Goal: Transaction & Acquisition: Purchase product/service

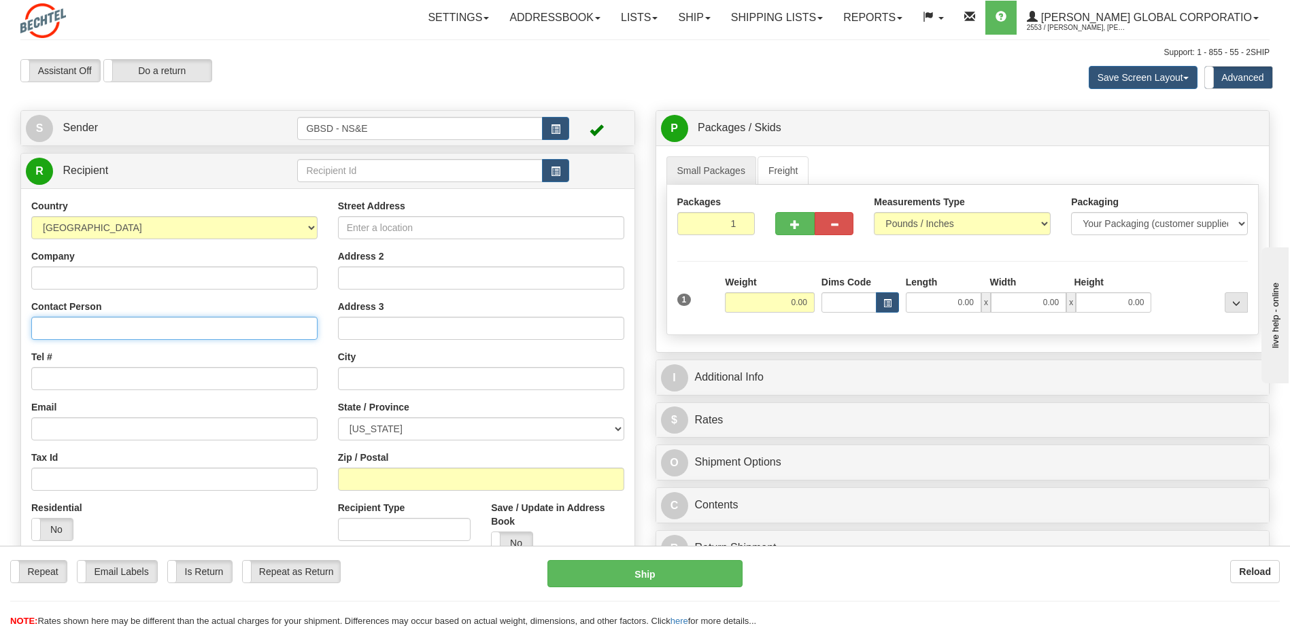
click at [117, 322] on input "Contact Person" at bounding box center [174, 328] width 286 height 23
type input "Fox Faircloth"
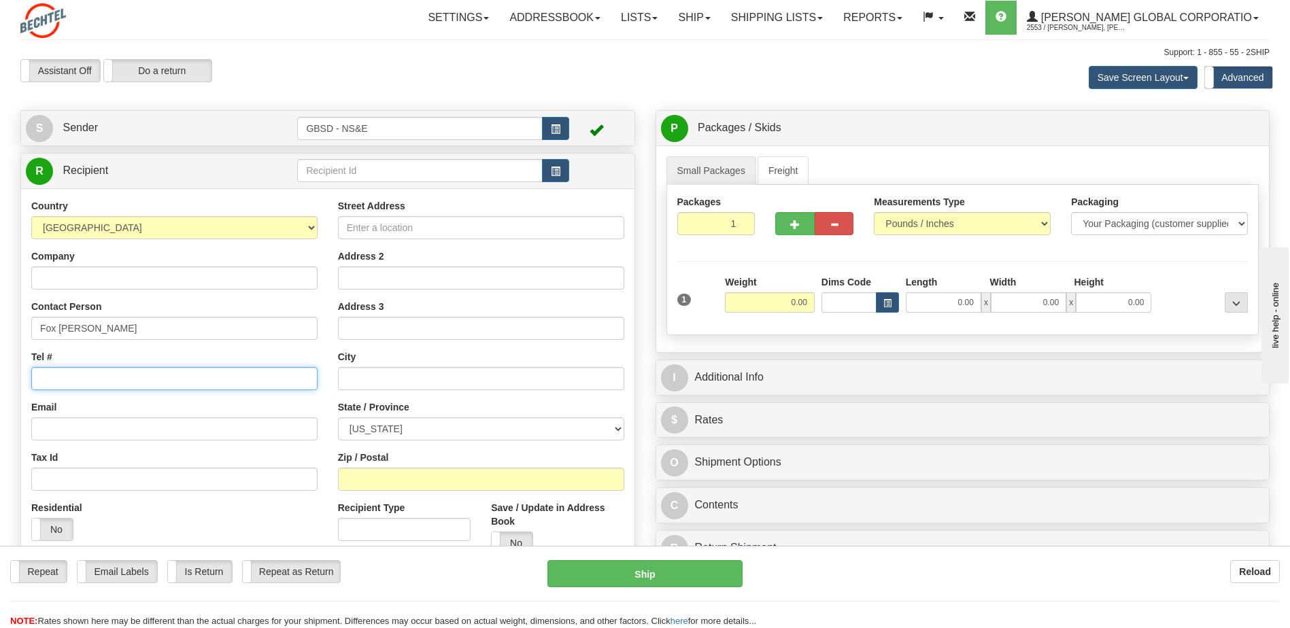
click at [126, 383] on input "Tel #" at bounding box center [174, 378] width 286 height 23
type input "281-331-5798"
click at [396, 233] on input "Street Address" at bounding box center [481, 227] width 286 height 23
type input "280 G Street"
click at [379, 382] on input "text" at bounding box center [481, 378] width 286 height 23
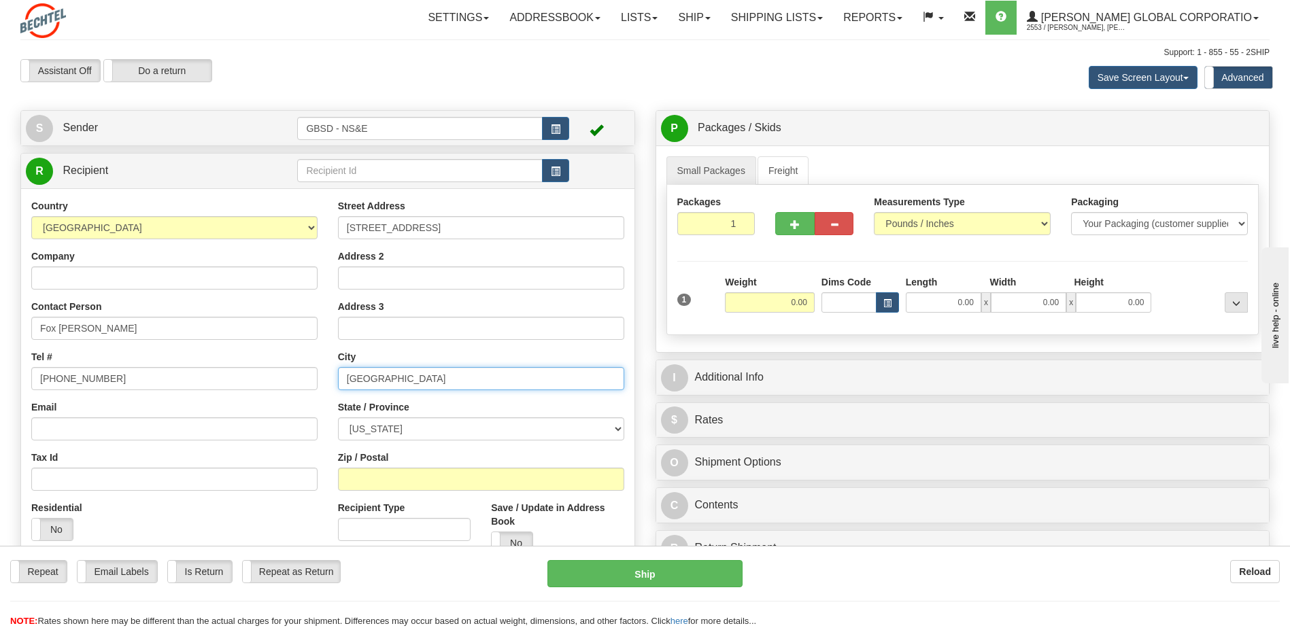
type input "Salt Lake City"
click at [443, 436] on select "ALABAMA ALASKA ARIZONA ARKANSAS Armed Forces America Armed Forces Europe Armed …" at bounding box center [481, 429] width 286 height 23
select select "UT"
click at [338, 418] on select "ALABAMA ALASKA ARIZONA ARKANSAS Armed Forces America Armed Forces Europe Armed …" at bounding box center [481, 429] width 286 height 23
click at [387, 481] on input "Zip / Postal" at bounding box center [481, 479] width 286 height 23
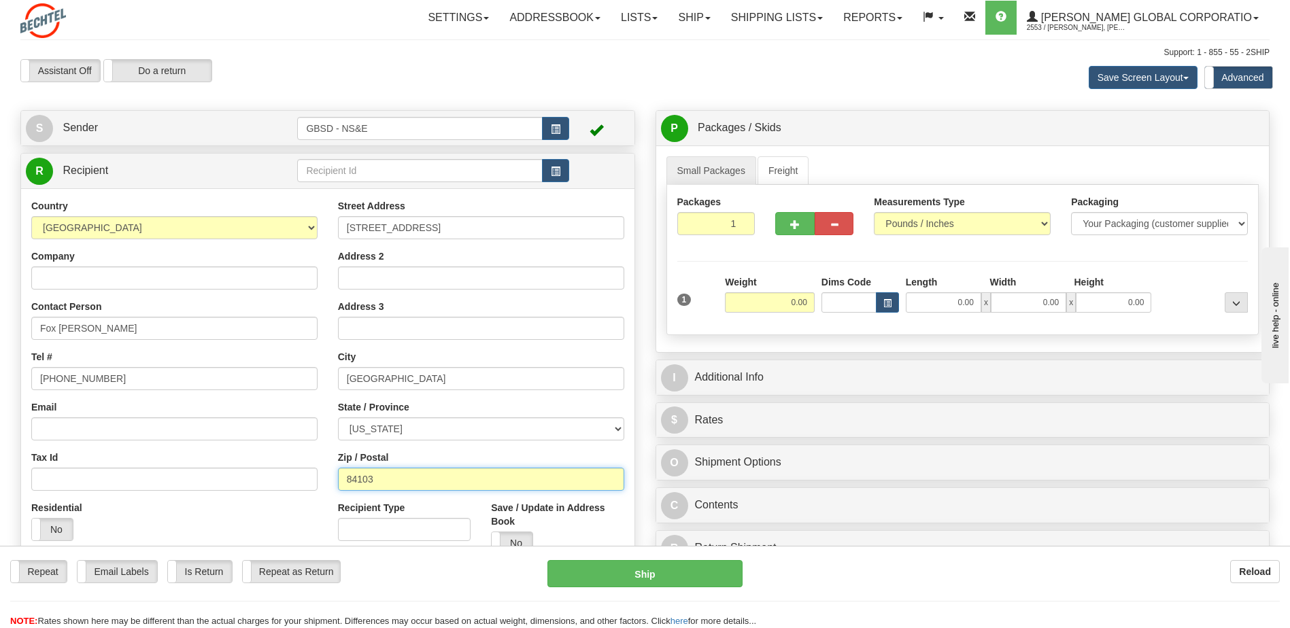
type input "84103"
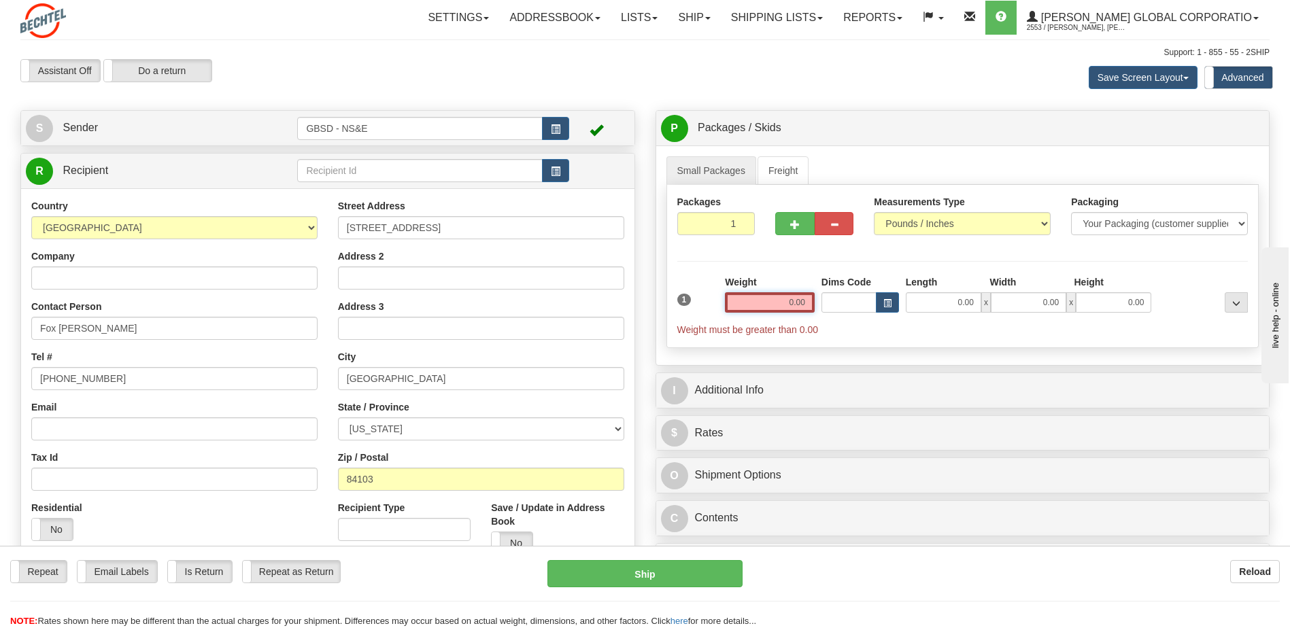
drag, startPoint x: 798, startPoint y: 303, endPoint x: 807, endPoint y: 301, distance: 9.7
click at [800, 303] on input "0.00" at bounding box center [770, 302] width 90 height 20
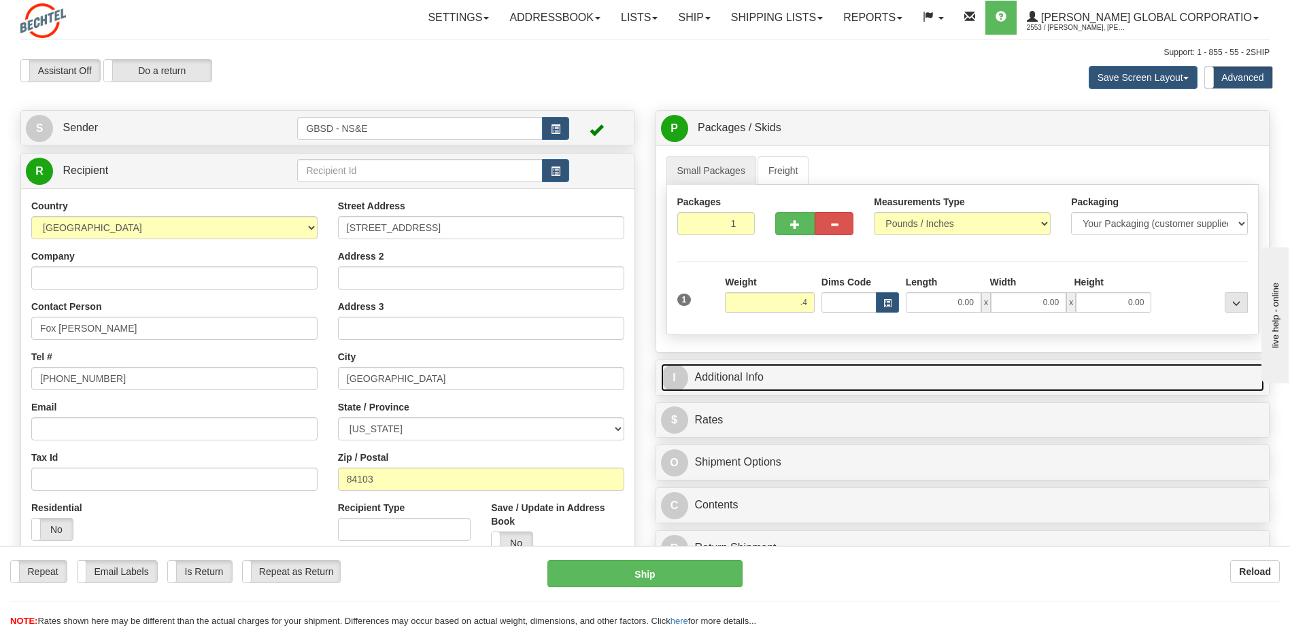
type input "0.40"
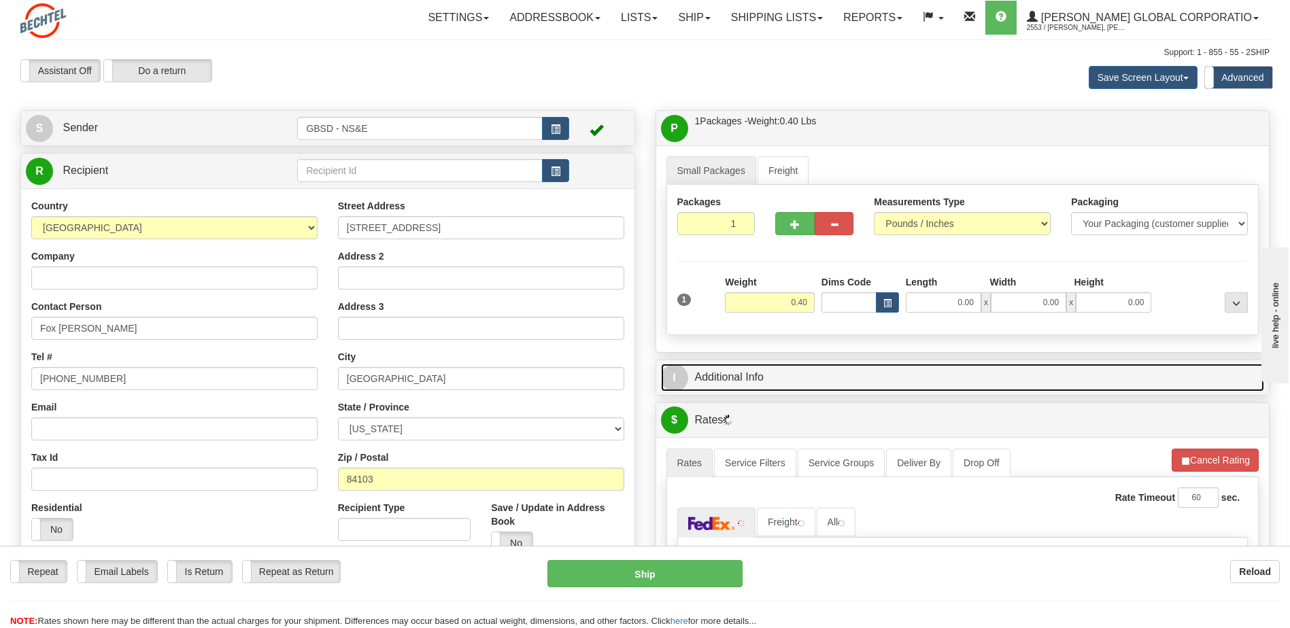
click at [750, 378] on link "I Additional Info" at bounding box center [963, 378] width 604 height 28
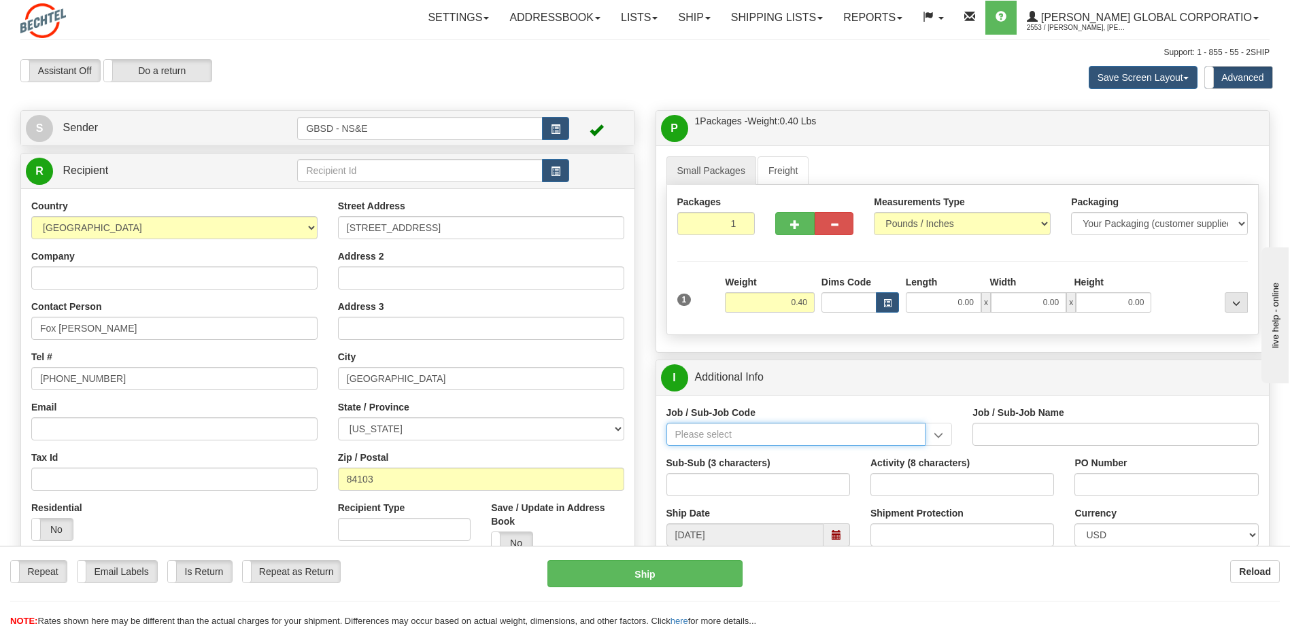
click at [820, 442] on input "Job / Sub-Job Code" at bounding box center [796, 434] width 260 height 23
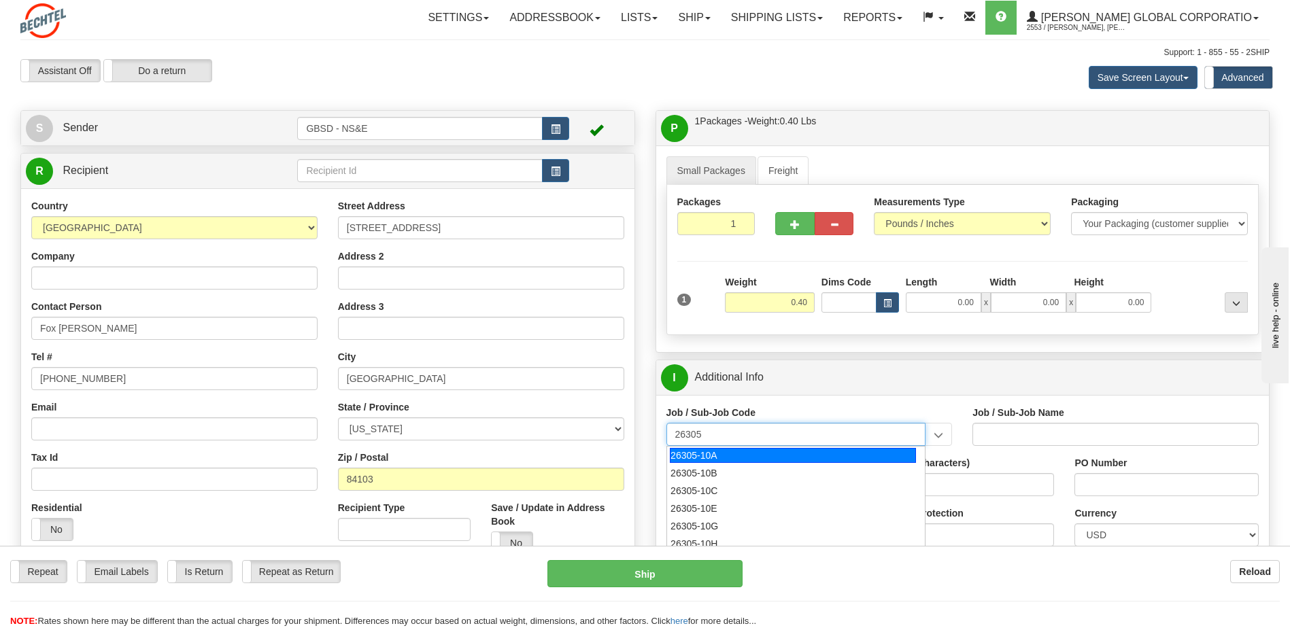
click at [737, 458] on div "26305-10A" at bounding box center [793, 455] width 246 height 15
type input "26305-10A"
type input "GBSD - GROUND BASED STRATEGIC DETERRENT - CLIN 00"
type input "26305-10A"
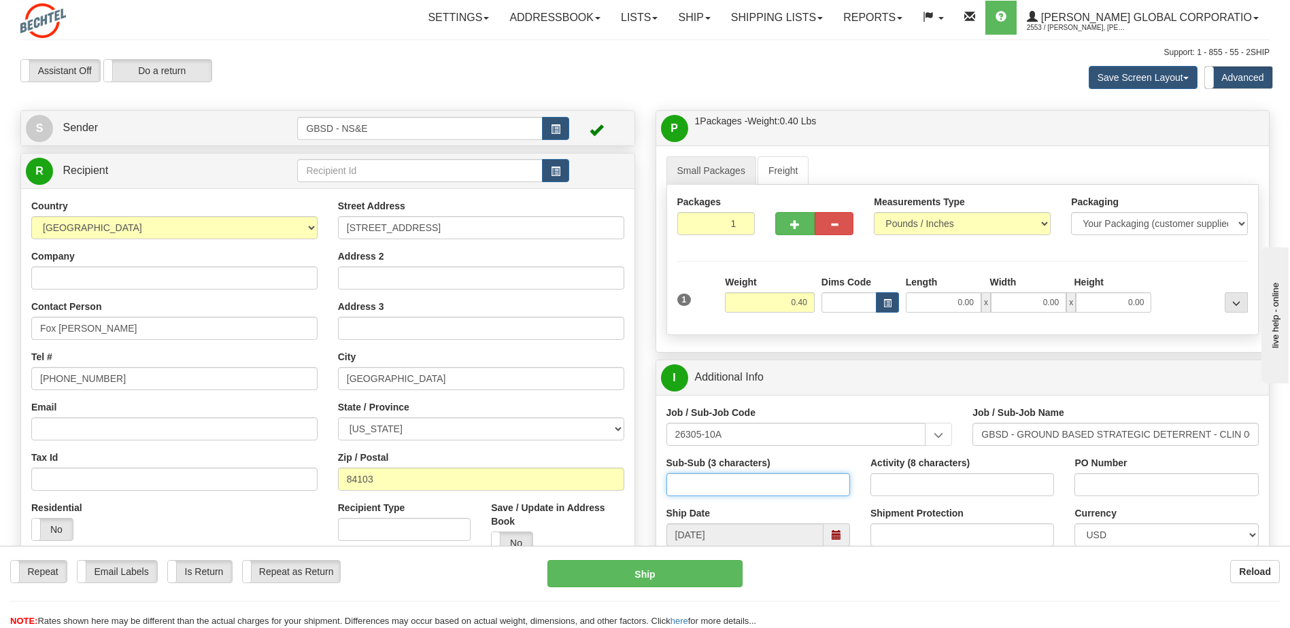
click at [718, 480] on input "Sub-Sub (3 characters)" at bounding box center [758, 484] width 184 height 23
type input "550"
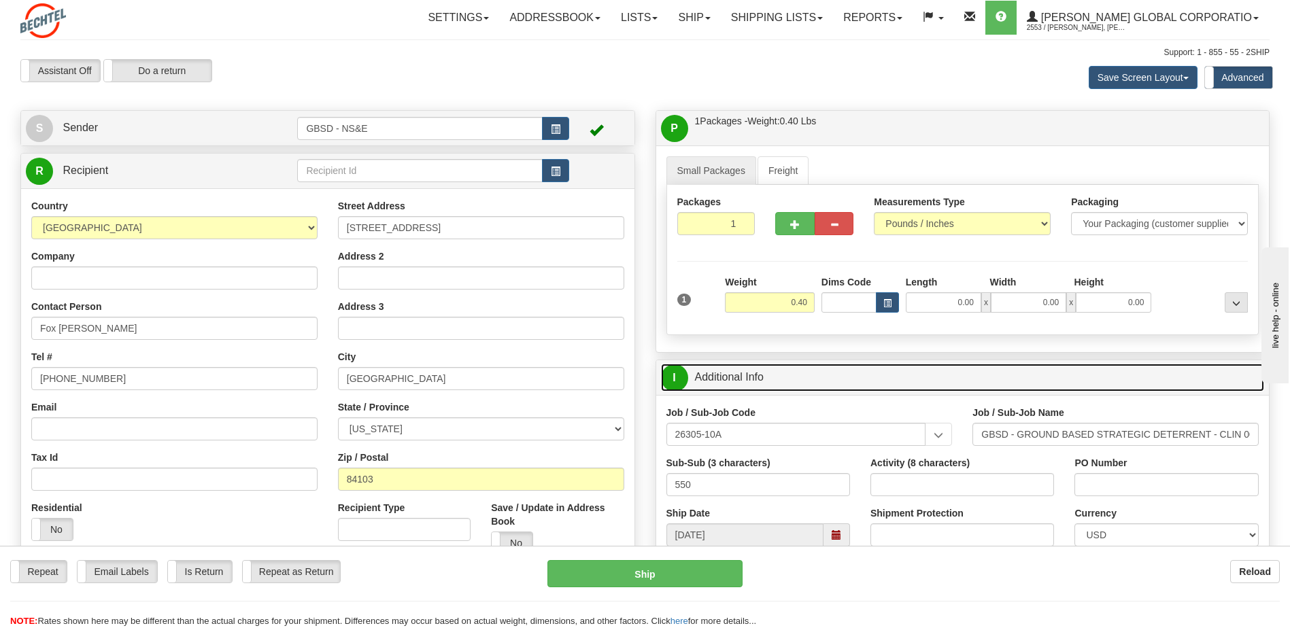
click at [870, 386] on link "I Additional Info" at bounding box center [963, 378] width 604 height 28
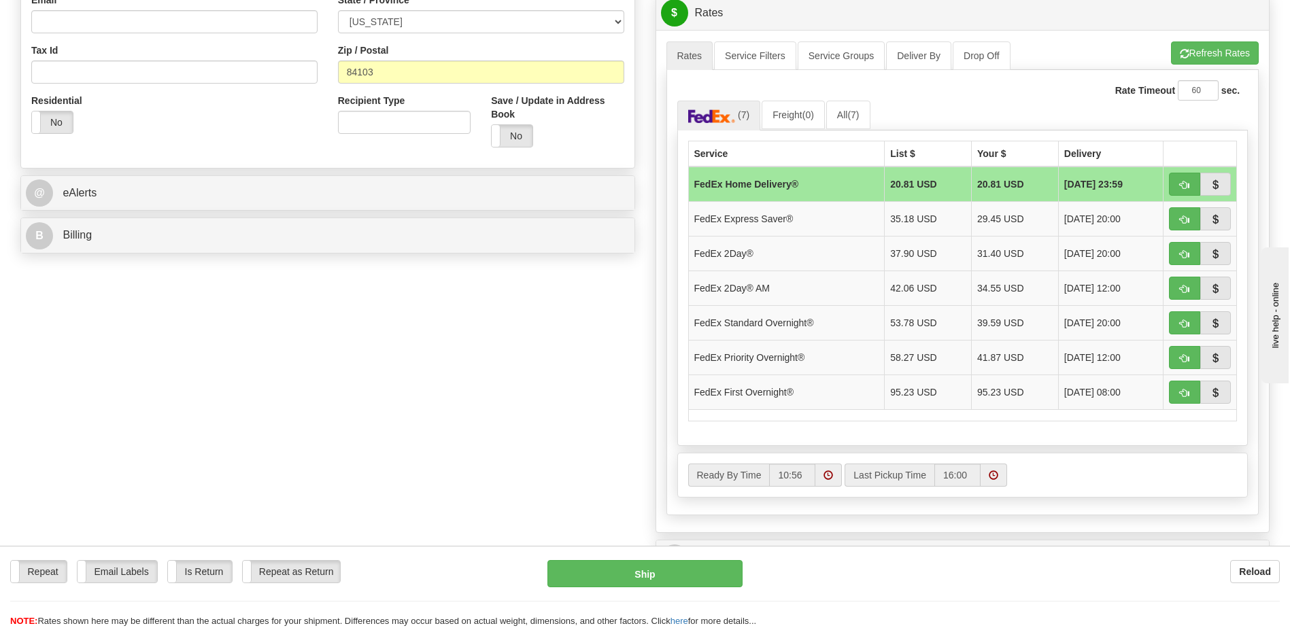
scroll to position [408, 0]
click at [1185, 186] on span "button" at bounding box center [1185, 184] width 10 height 9
type input "90"
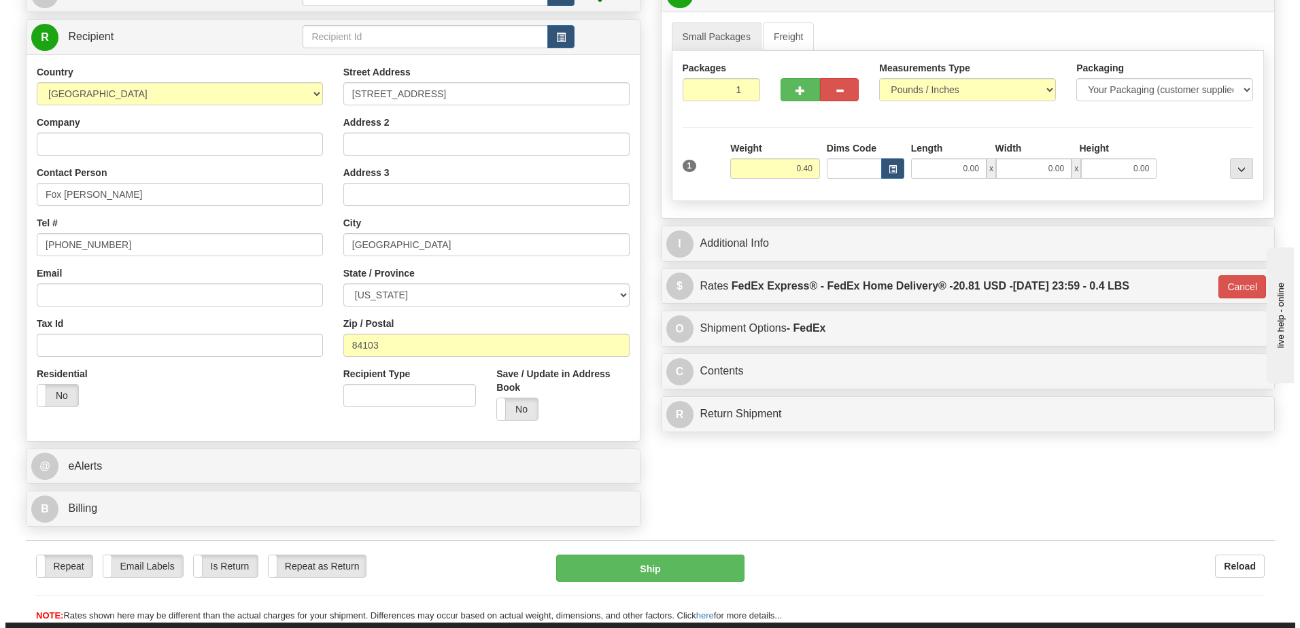
scroll to position [136, 0]
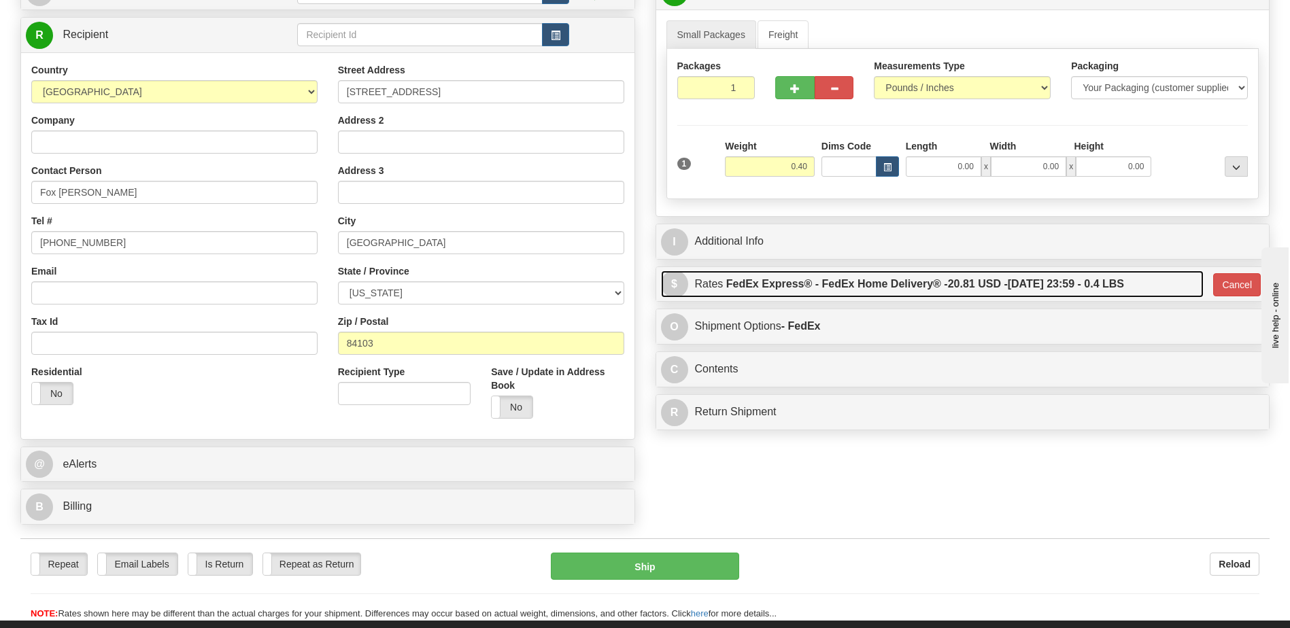
click at [904, 283] on label "FedEx Express® - FedEx Home Delivery® - 20.81 USD - 10/07/2025 23:59 - 0.4 LBS" at bounding box center [925, 284] width 398 height 27
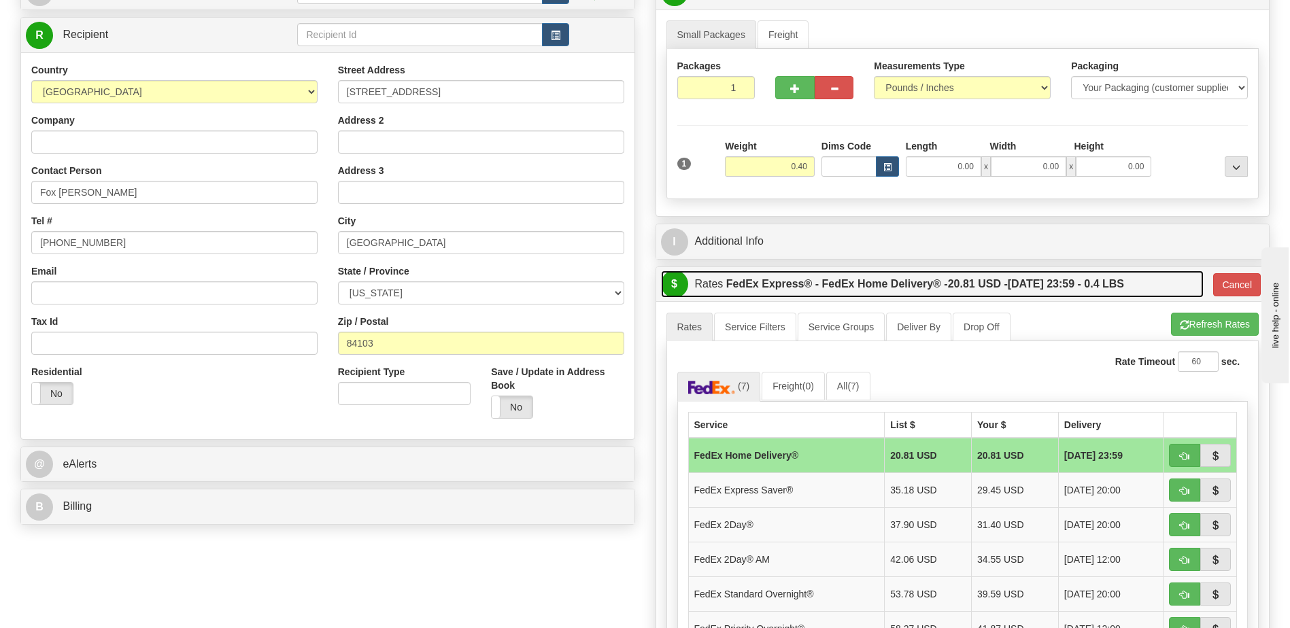
click at [904, 283] on label "FedEx Express® - FedEx Home Delivery® - 20.81 USD - 10/07/2025 23:59 - 0.4 LBS" at bounding box center [925, 284] width 398 height 27
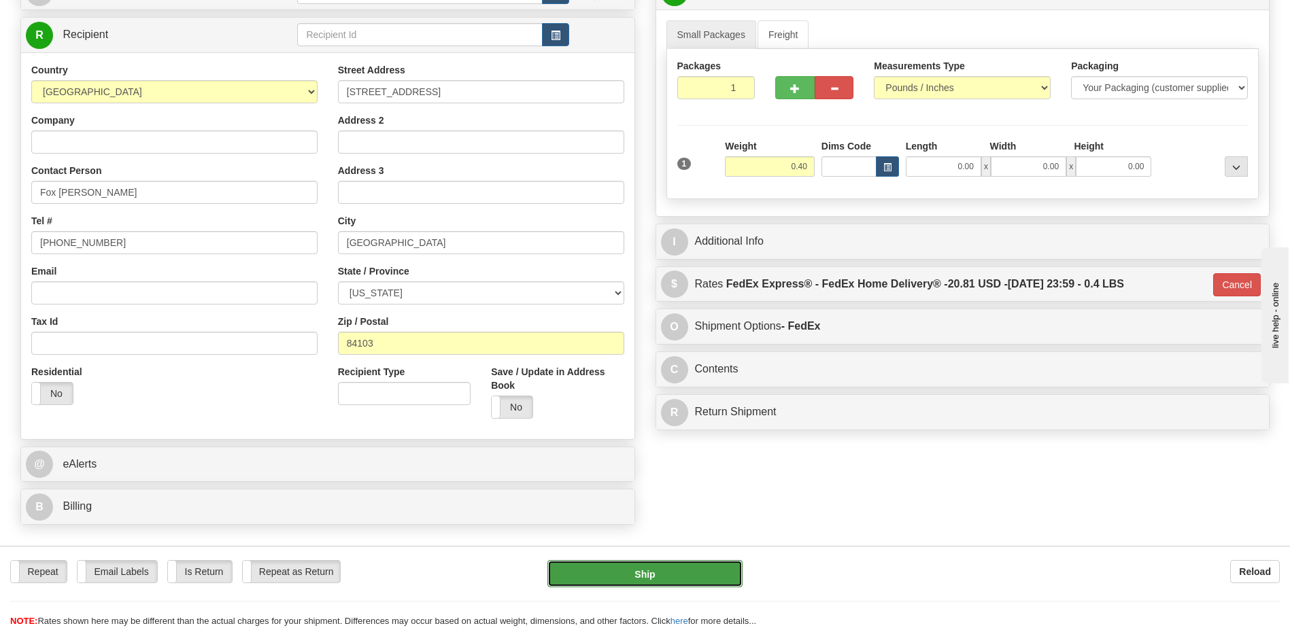
click at [660, 570] on button "Ship" at bounding box center [644, 573] width 195 height 27
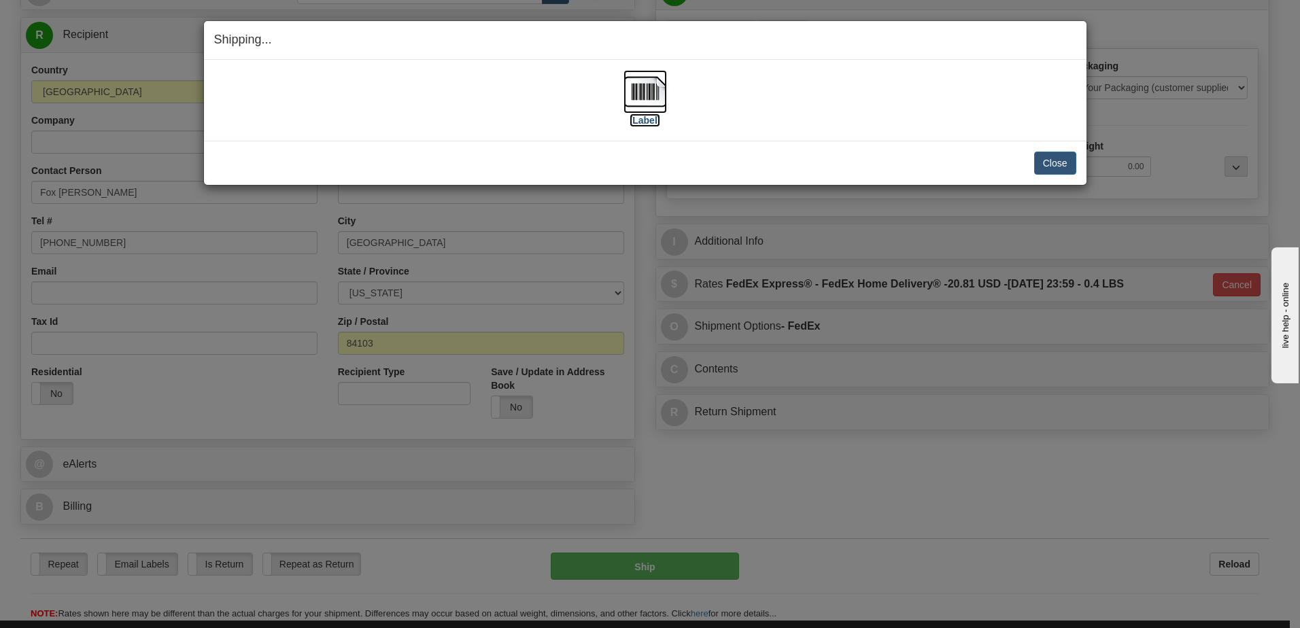
click at [656, 95] on img at bounding box center [646, 92] width 44 height 44
click at [1049, 167] on button "Close" at bounding box center [1055, 163] width 42 height 23
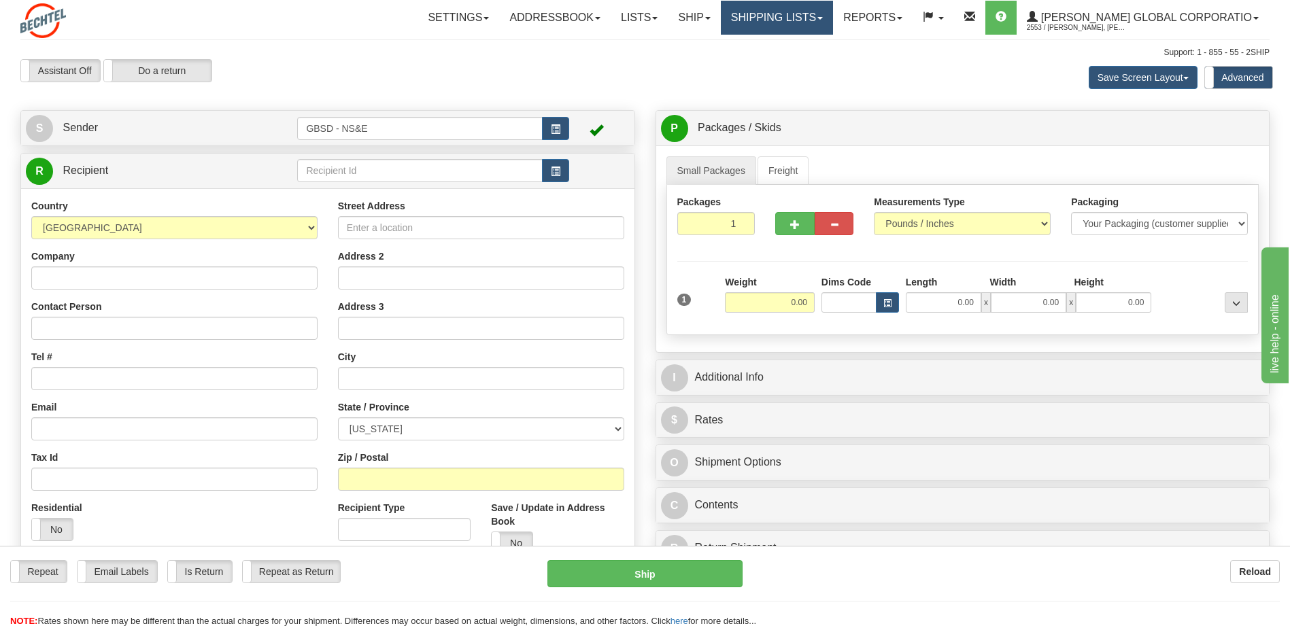
click at [833, 20] on link "Shipping lists" at bounding box center [777, 18] width 112 height 34
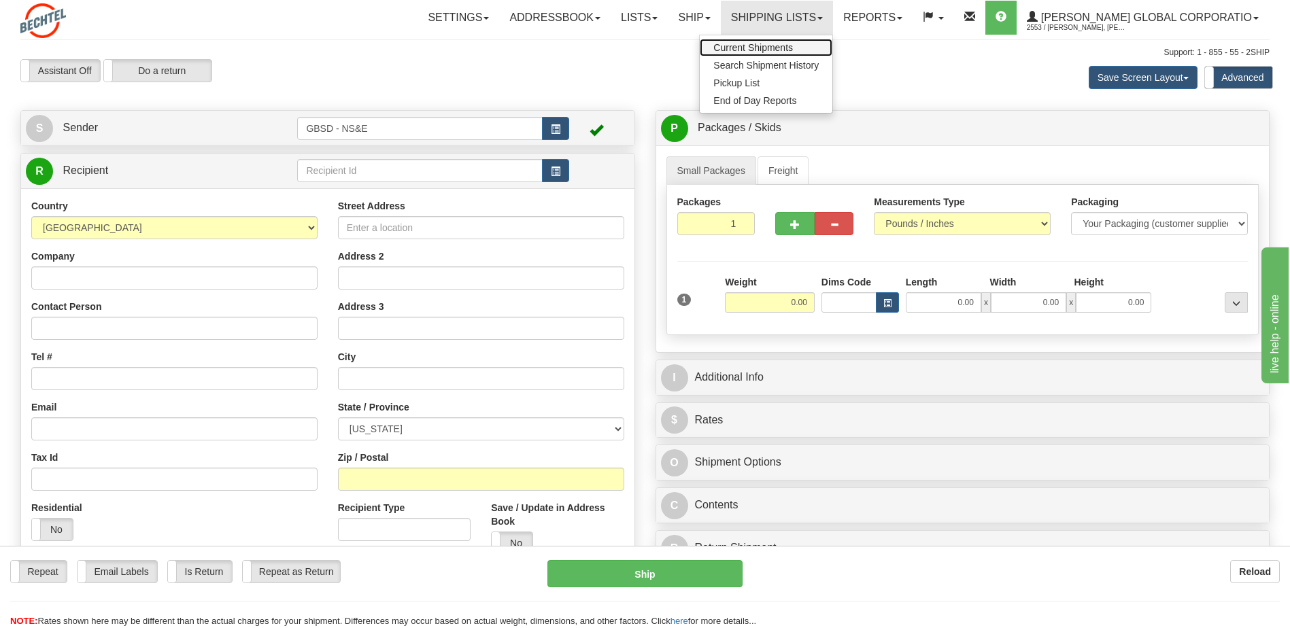
click at [793, 48] on span "Current Shipments" at bounding box center [753, 47] width 80 height 11
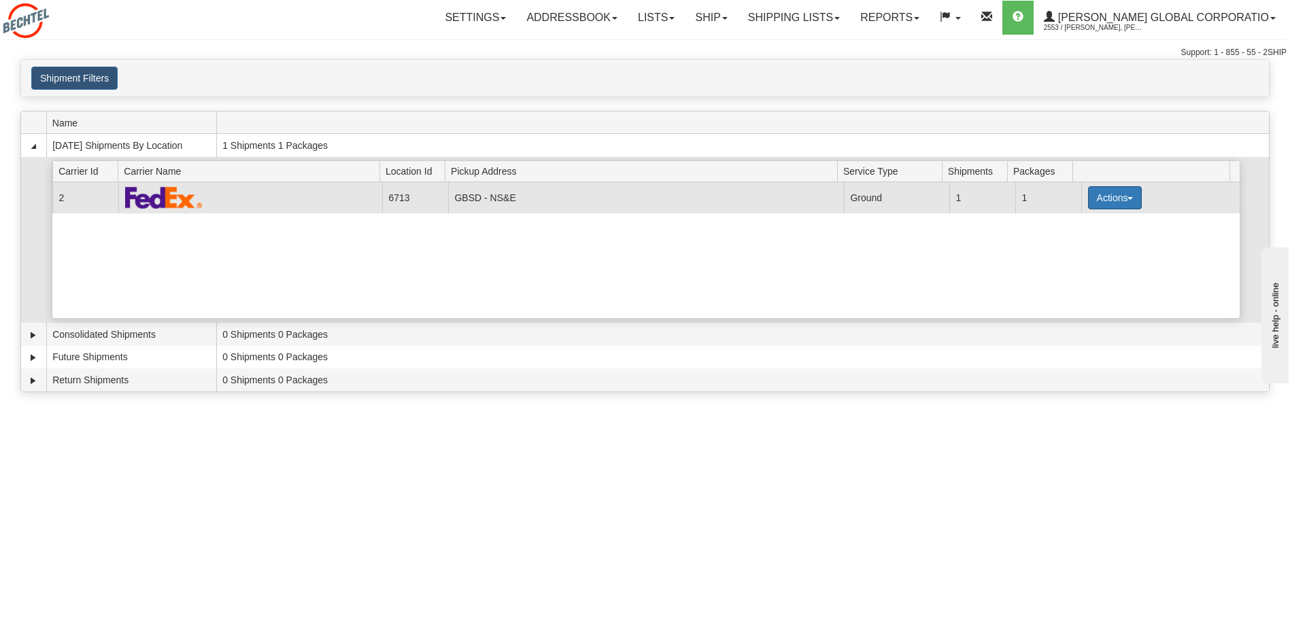
click at [1117, 200] on button "Actions" at bounding box center [1115, 197] width 54 height 23
click at [1091, 240] on link "Pickup" at bounding box center [1086, 242] width 109 height 18
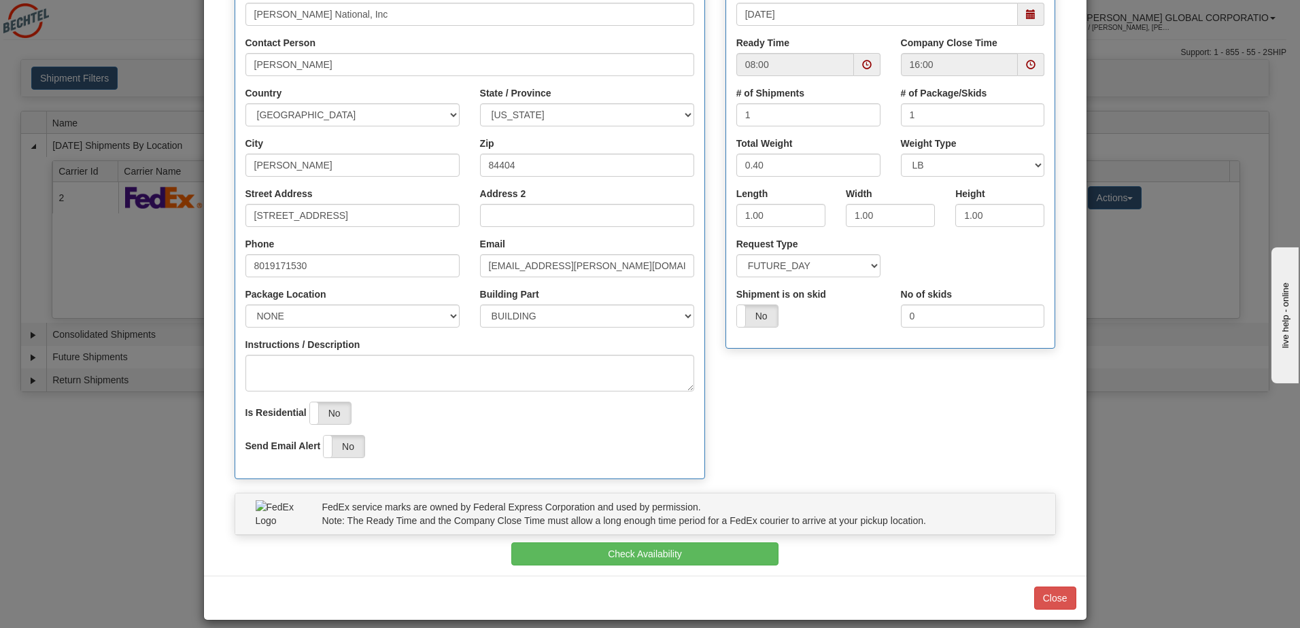
scroll to position [205, 0]
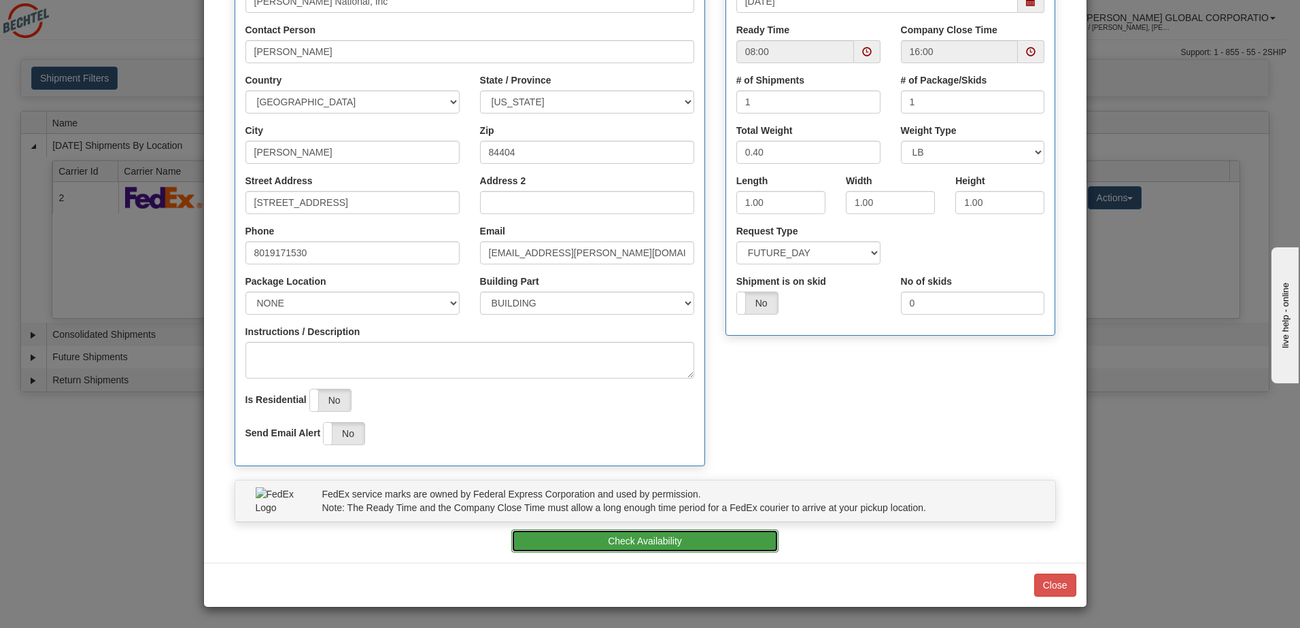
click at [620, 540] on button "Check Availability" at bounding box center [644, 541] width 267 height 23
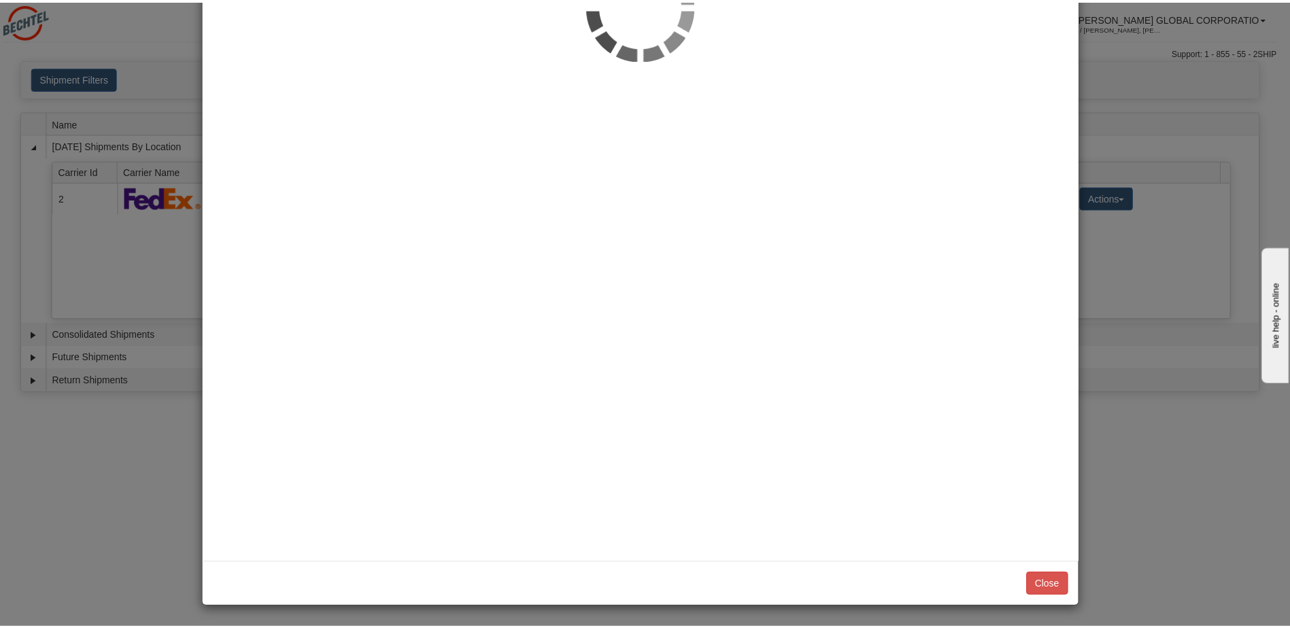
scroll to position [0, 0]
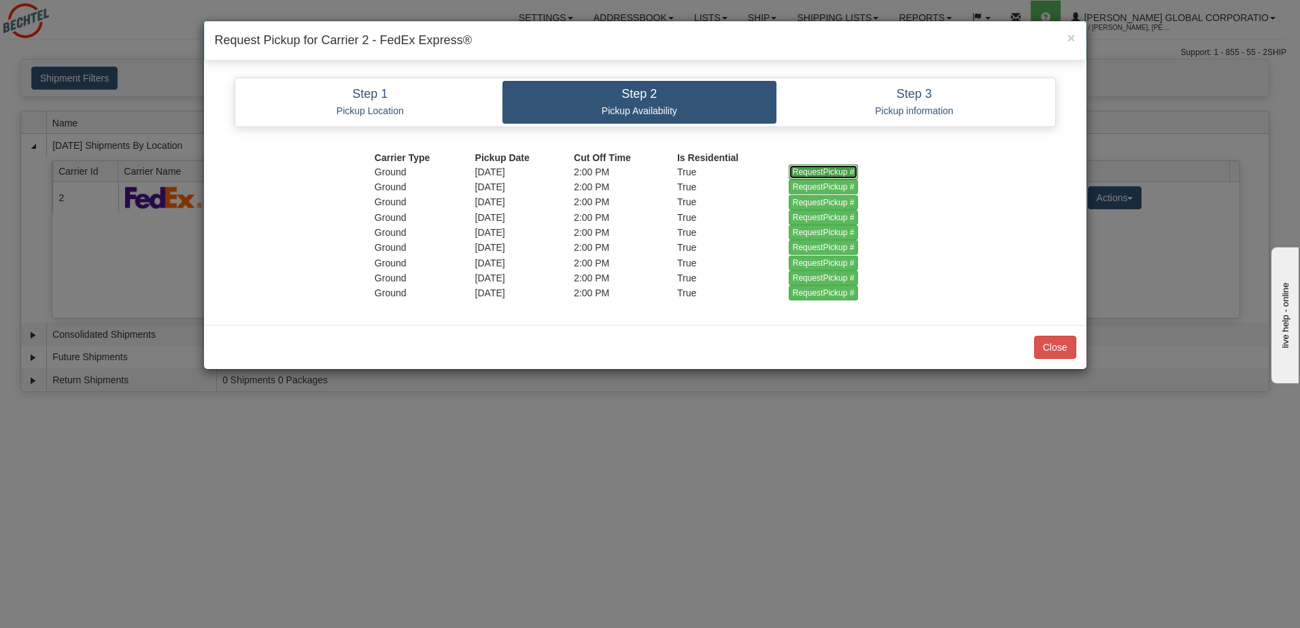
click at [824, 169] on input "RequestPickup #" at bounding box center [824, 172] width 70 height 15
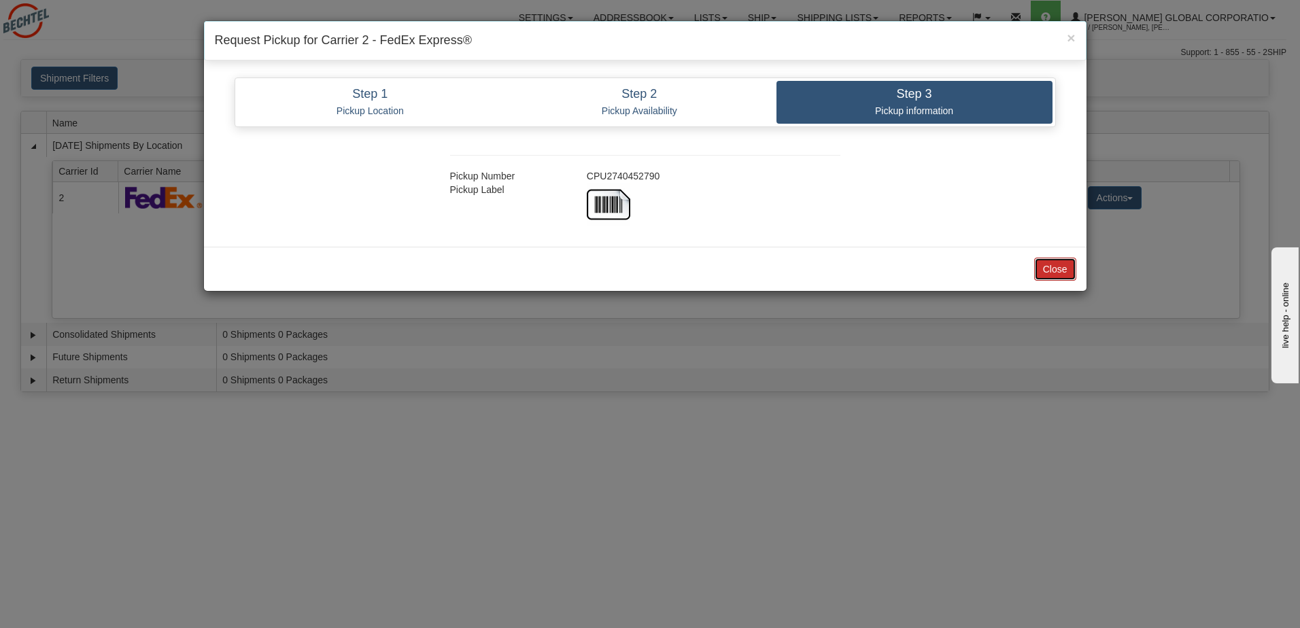
click at [1055, 275] on button "Close" at bounding box center [1055, 269] width 42 height 23
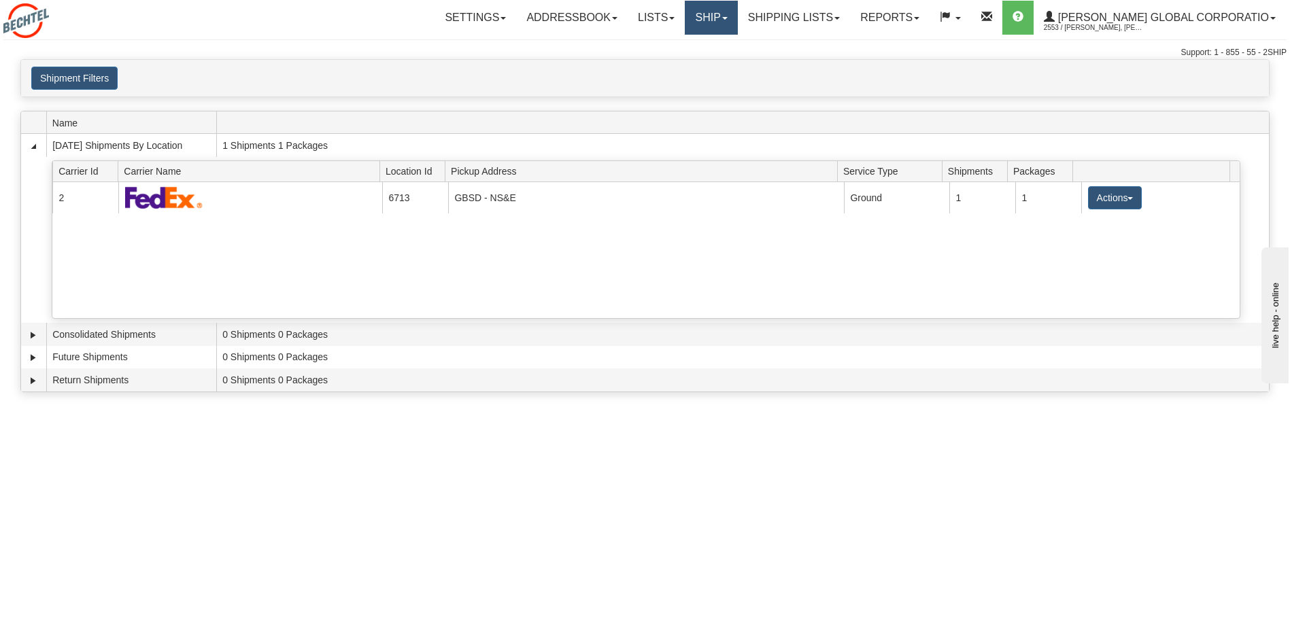
click at [737, 17] on link "Ship" at bounding box center [711, 18] width 52 height 34
click at [695, 50] on span "Ship Screen" at bounding box center [669, 47] width 52 height 11
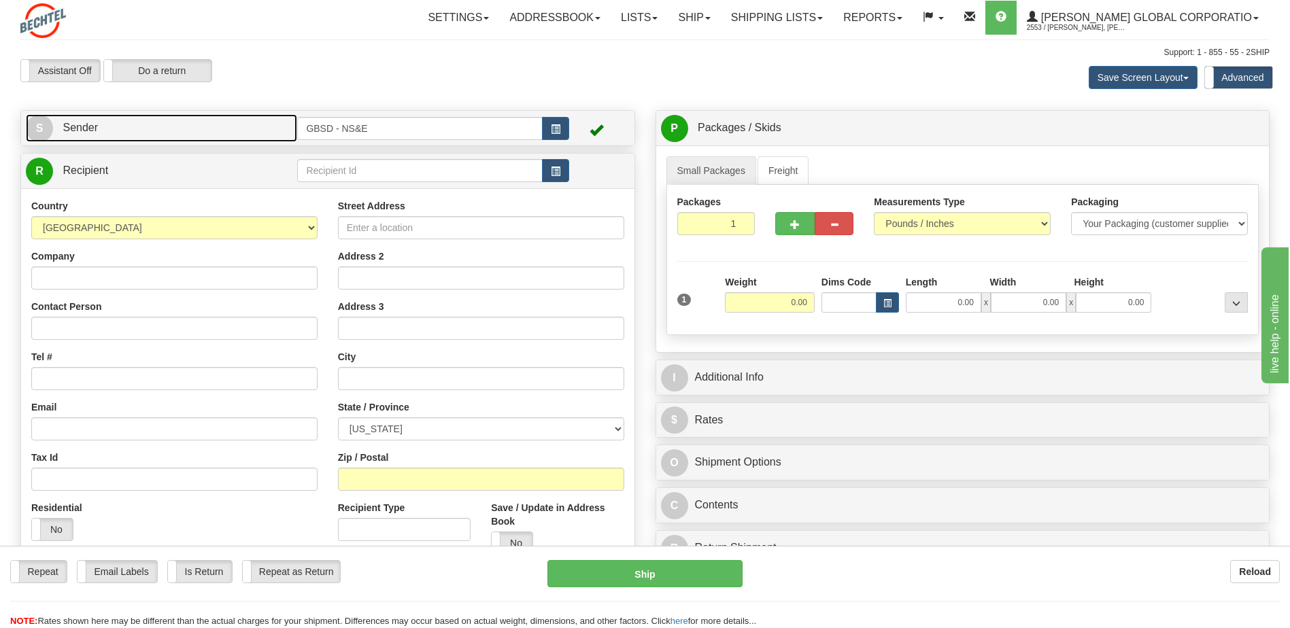
click at [186, 130] on link "S Sender" at bounding box center [161, 128] width 271 height 28
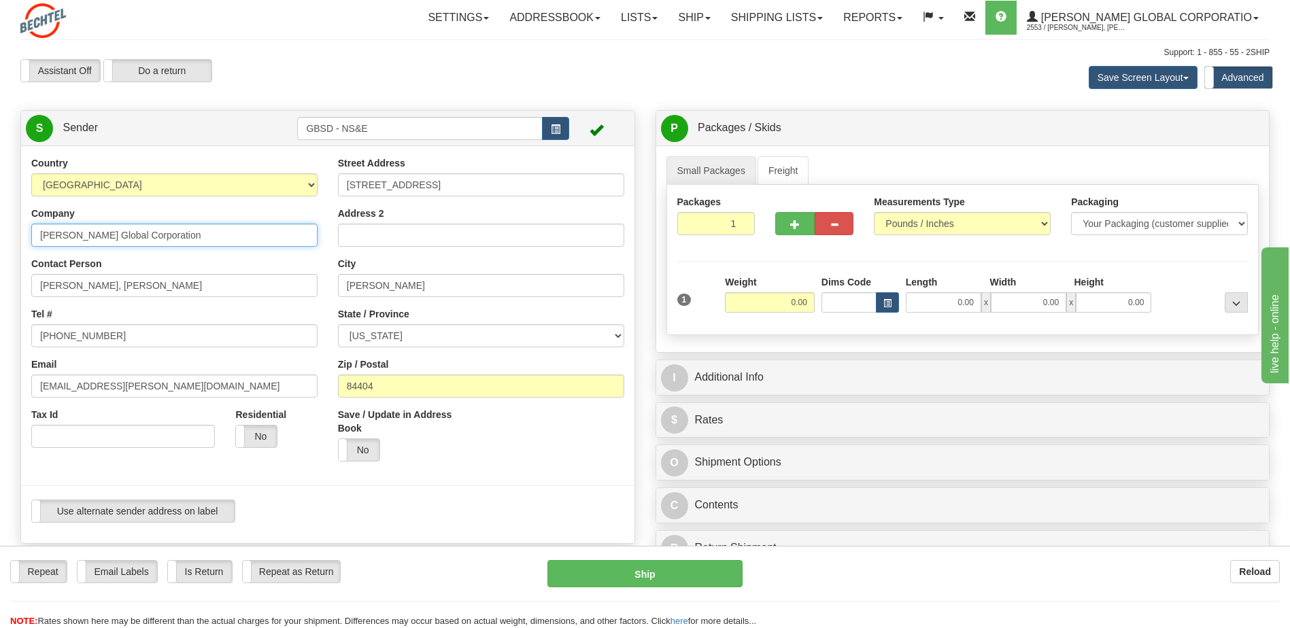
drag, startPoint x: 205, startPoint y: 239, endPoint x: 10, endPoint y: 242, distance: 195.2
click at [10, 242] on div "Toggle navigation Settings Shipping Preferences Fields Preferences New" at bounding box center [645, 567] width 1290 height 1135
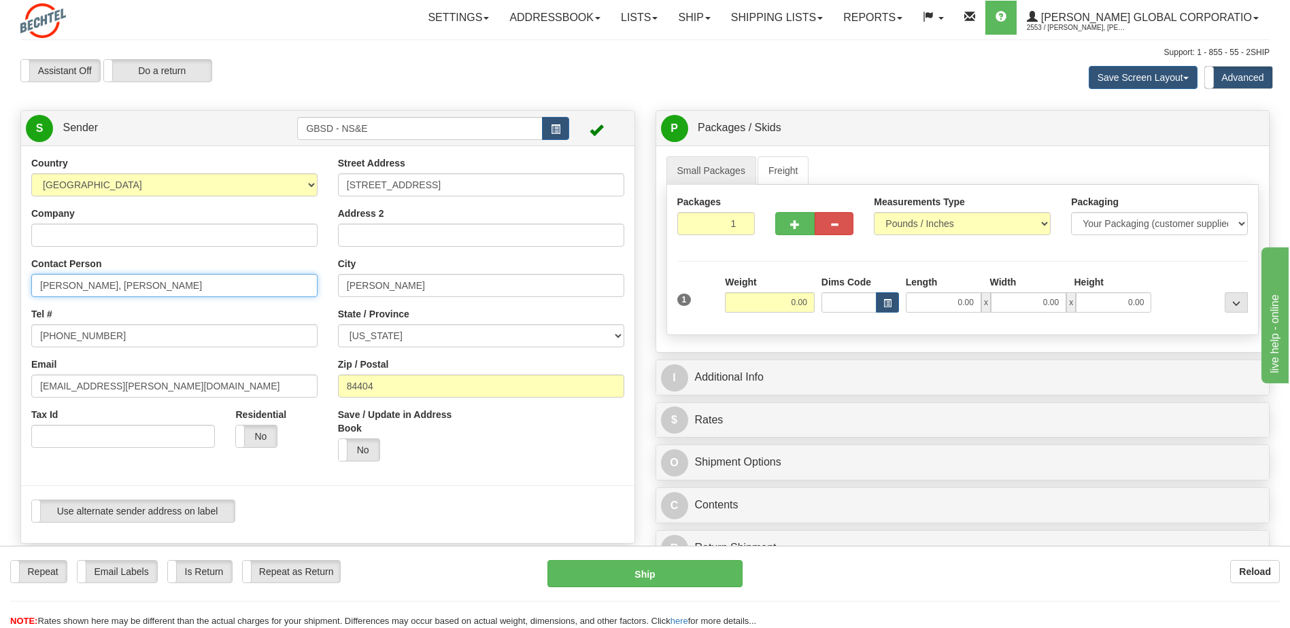
drag, startPoint x: 67, startPoint y: 284, endPoint x: 20, endPoint y: 287, distance: 46.4
click at [21, 287] on div "Country AFGHANISTAN ALAND ISLANDS ALBANIA ALGERIA AMERICAN SAMOA ANDORRA ANGOLA…" at bounding box center [327, 344] width 613 height 377
drag, startPoint x: 423, startPoint y: 188, endPoint x: 316, endPoint y: 197, distance: 107.9
click at [316, 197] on div "Country AFGHANISTAN ALAND ISLANDS ALBANIA ALGERIA AMERICAN SAMOA ANDORRA ANGOLA…" at bounding box center [327, 344] width 613 height 377
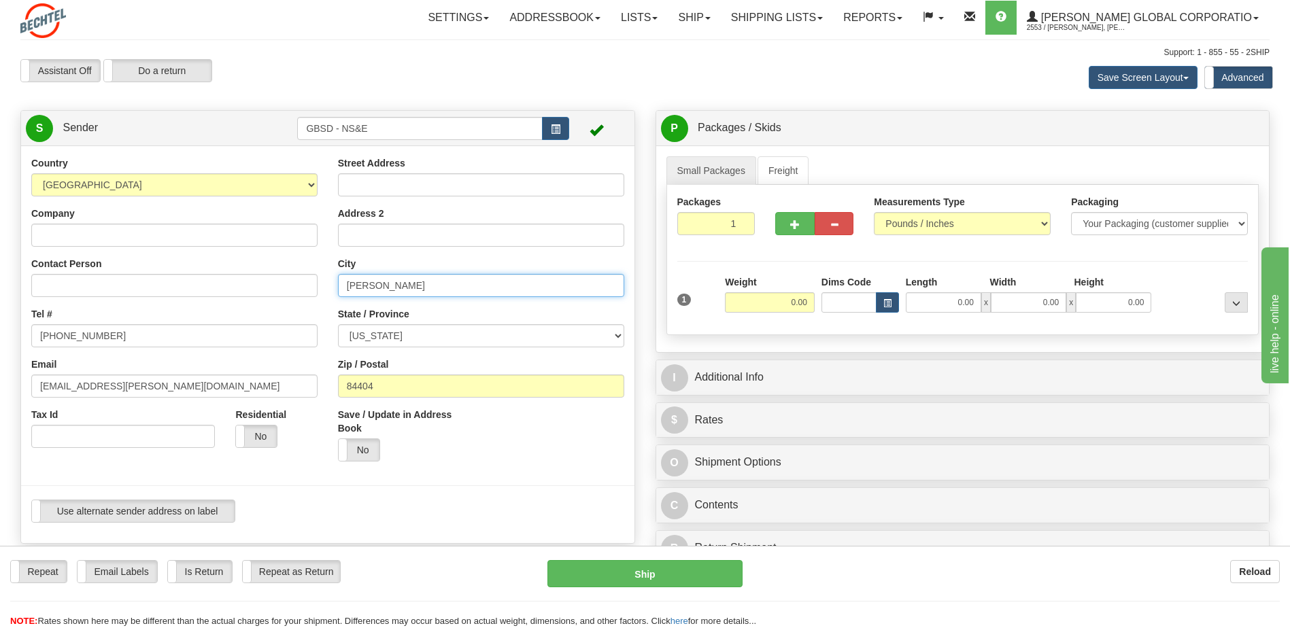
drag, startPoint x: 386, startPoint y: 282, endPoint x: 344, endPoint y: 288, distance: 41.8
click at [344, 288] on input "Ogden" at bounding box center [481, 285] width 286 height 23
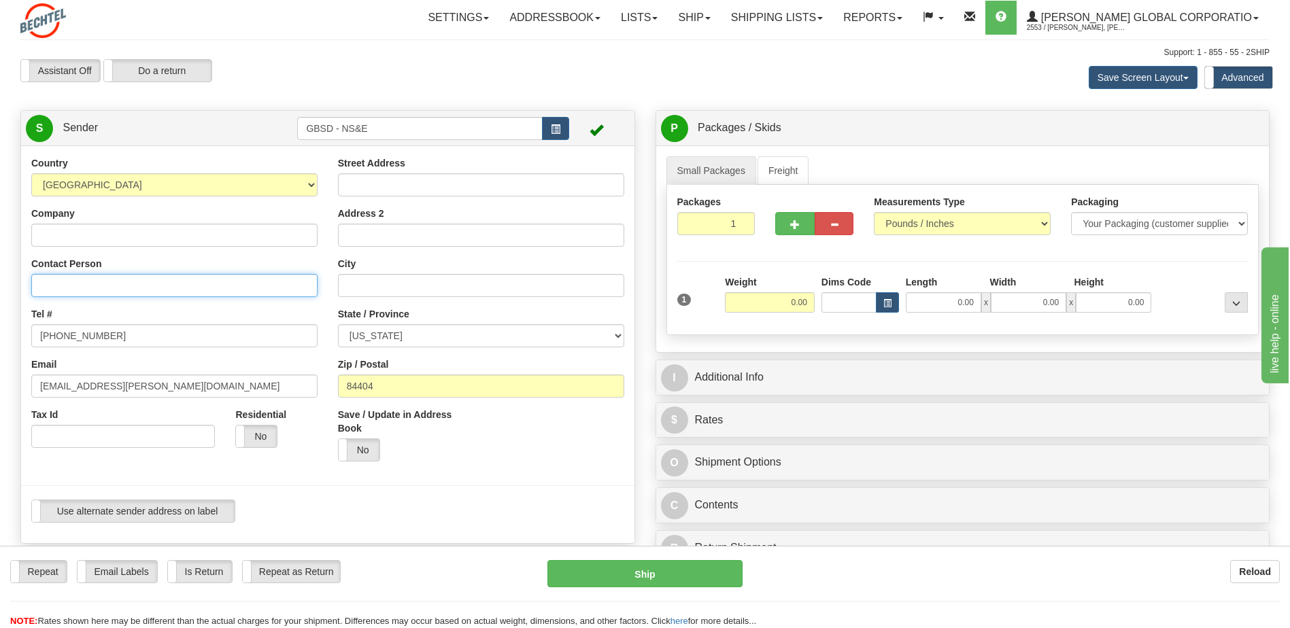
click at [110, 286] on input "Contact Person" at bounding box center [174, 285] width 286 height 23
type input "Fox Faircloth"
drag, startPoint x: 27, startPoint y: 337, endPoint x: -3, endPoint y: 339, distance: 30.0
click at [0, 339] on html "Training Course Close Toggle navigation Settings Shipping Preferences New Sende…" at bounding box center [645, 314] width 1290 height 628
drag, startPoint x: 130, startPoint y: 394, endPoint x: -3, endPoint y: 384, distance: 133.0
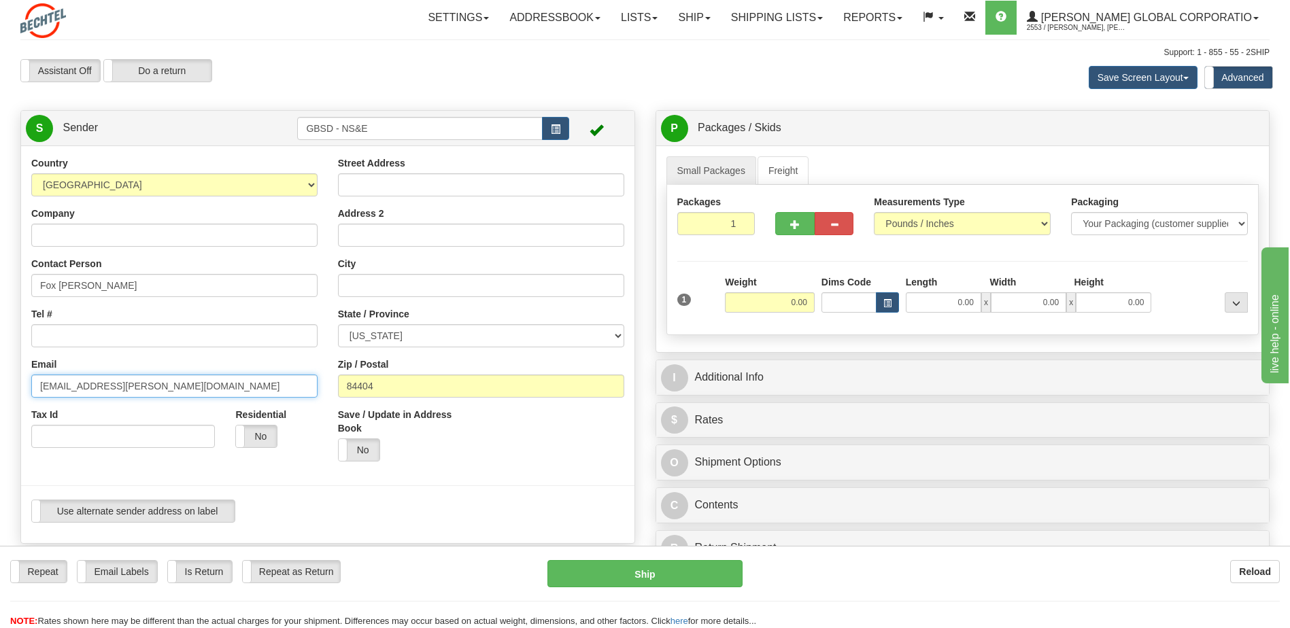
click at [0, 384] on html "Training Course Close Toggle navigation Settings Shipping Preferences New Sende…" at bounding box center [645, 314] width 1290 height 628
drag, startPoint x: 391, startPoint y: 382, endPoint x: 305, endPoint y: 388, distance: 86.6
click at [302, 388] on div "Country AFGHANISTAN ALAND ISLANDS ALBANIA ALGERIA AMERICAN SAMOA ANDORRA ANGOLA…" at bounding box center [327, 344] width 613 height 377
click at [138, 333] on input "Tel #" at bounding box center [174, 335] width 286 height 23
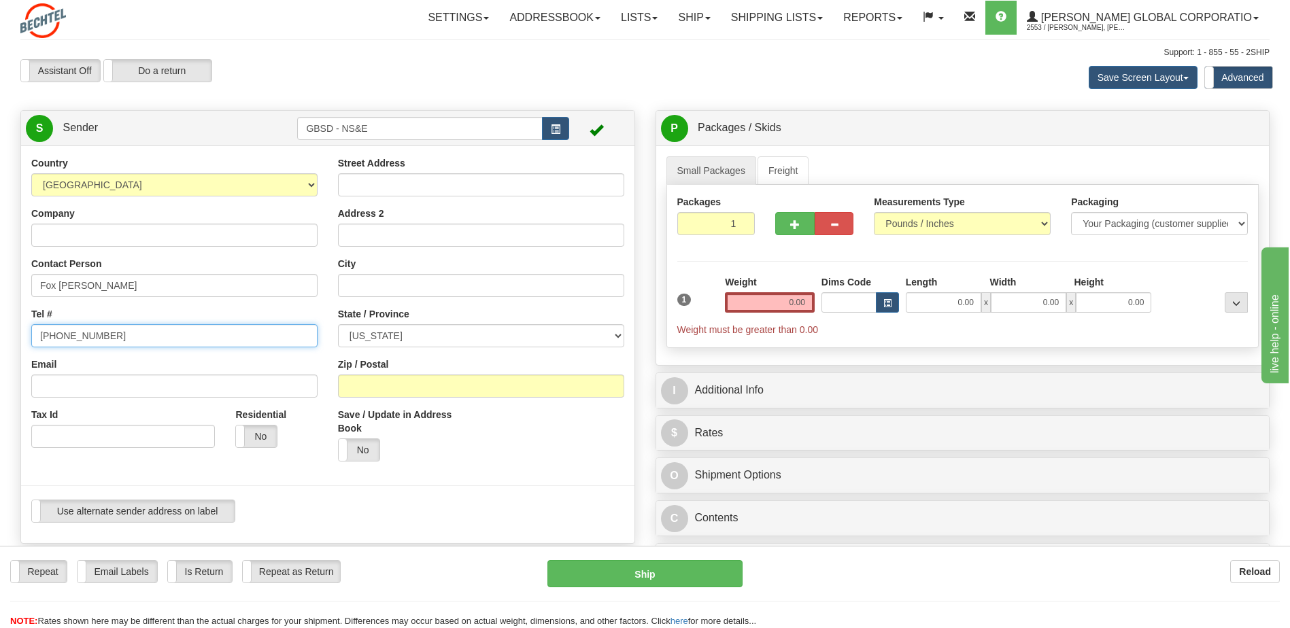
type input "281-331-5798"
click at [409, 188] on input "Street Address" at bounding box center [481, 184] width 286 height 23
type input "280 G Street"
click at [413, 286] on input "City" at bounding box center [481, 285] width 286 height 23
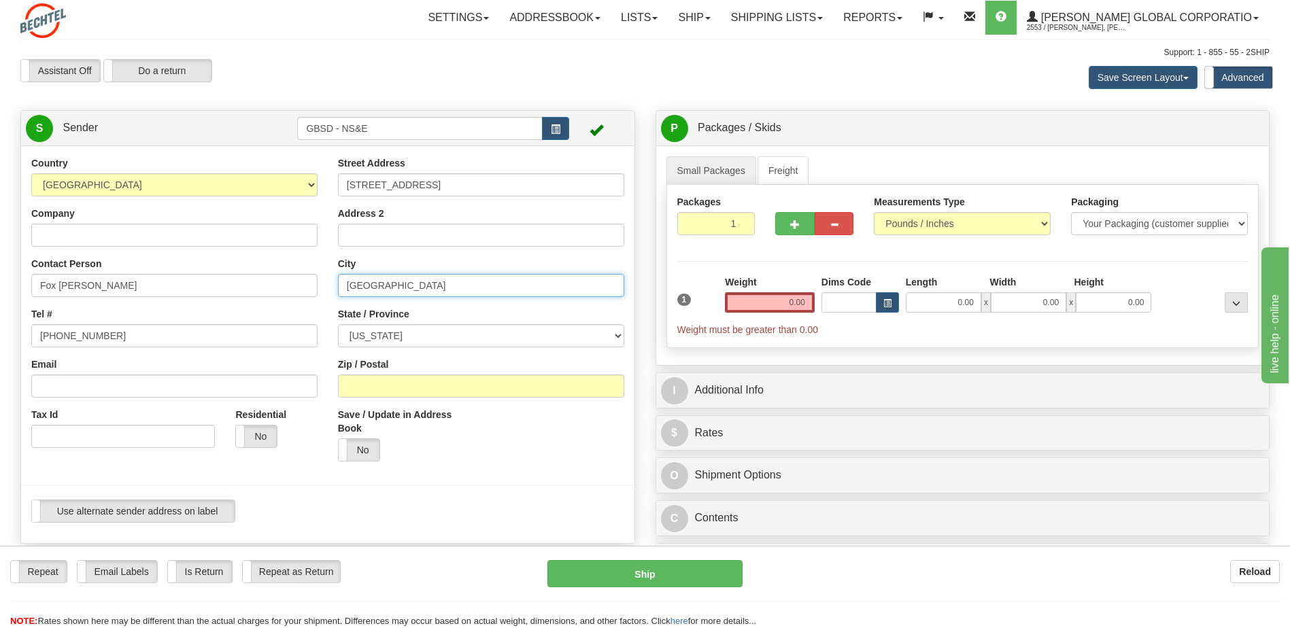
type input "Salt Lake City"
click at [401, 382] on input "Zip / Postal" at bounding box center [481, 386] width 286 height 23
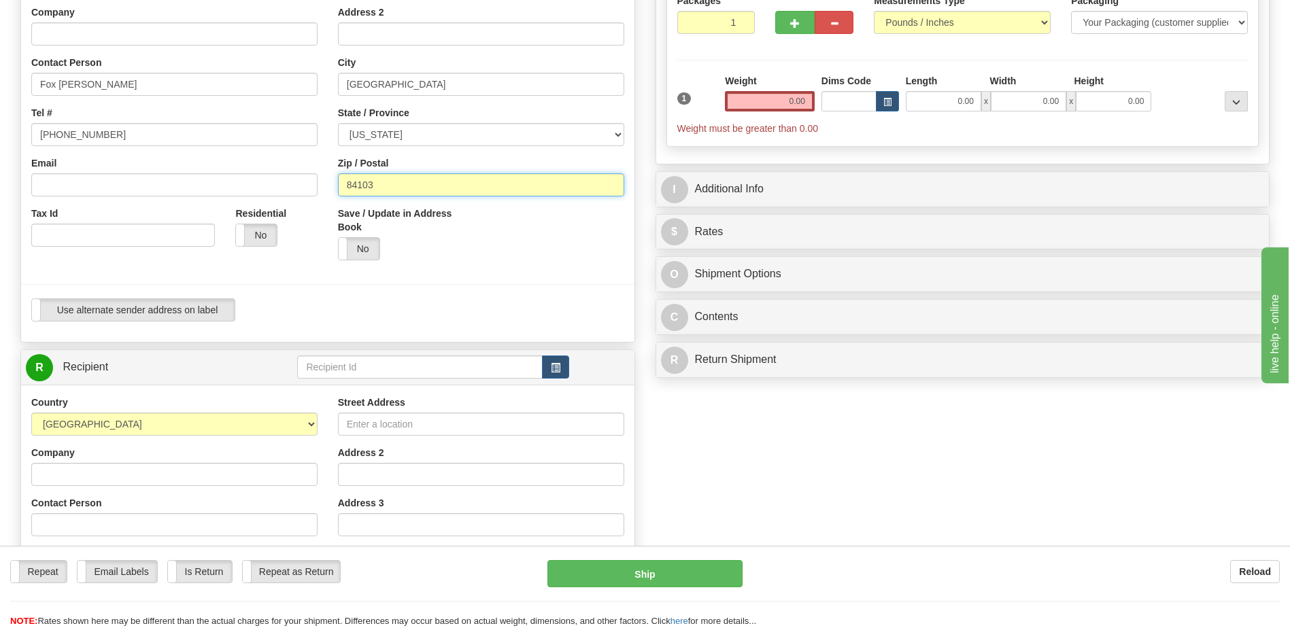
scroll to position [204, 0]
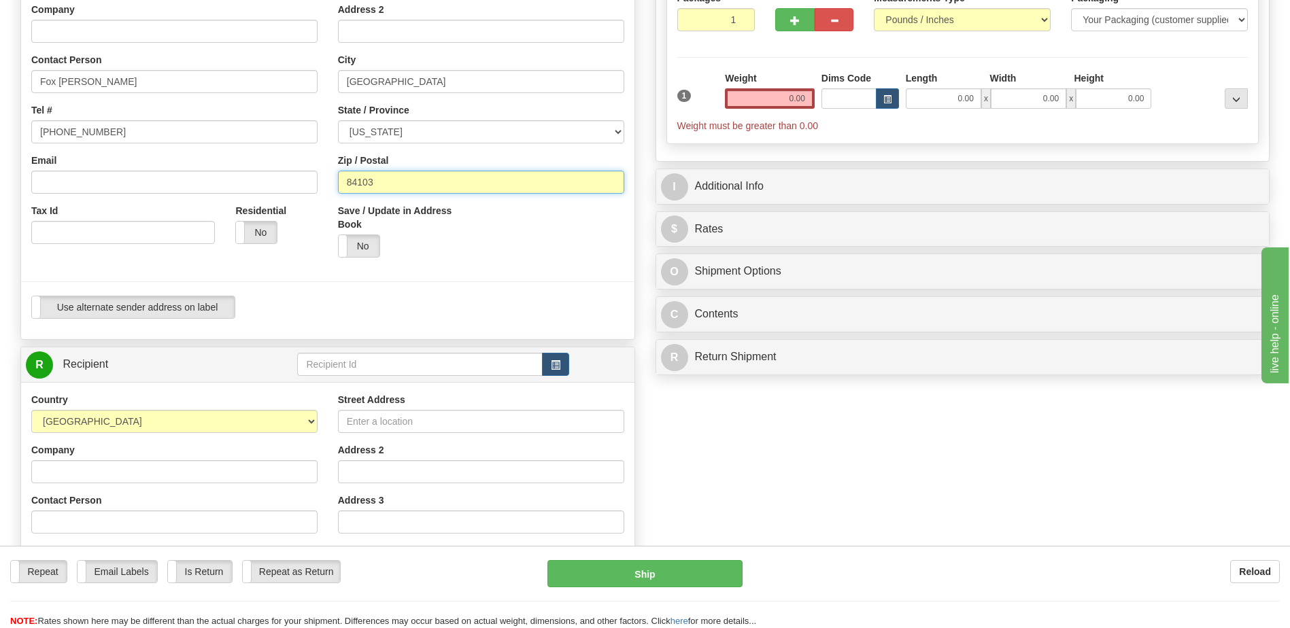
type input "84103"
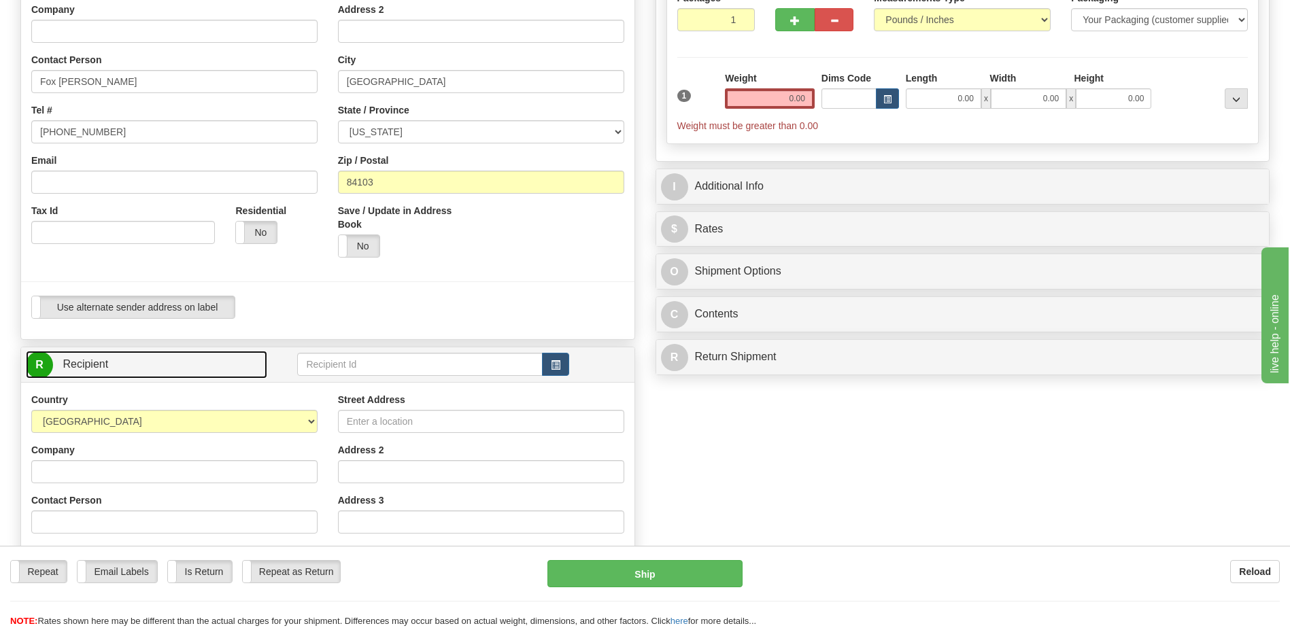
click at [126, 366] on link "R Recipient" at bounding box center [146, 365] width 241 height 28
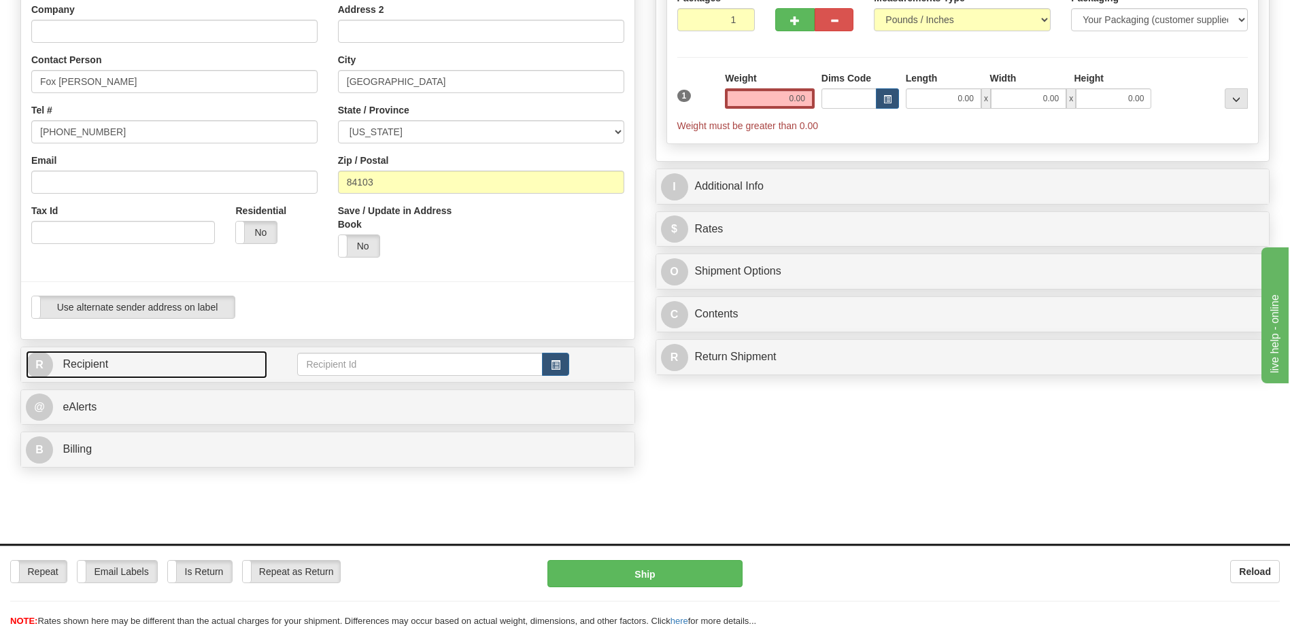
click at [126, 366] on link "R Recipient" at bounding box center [146, 365] width 241 height 28
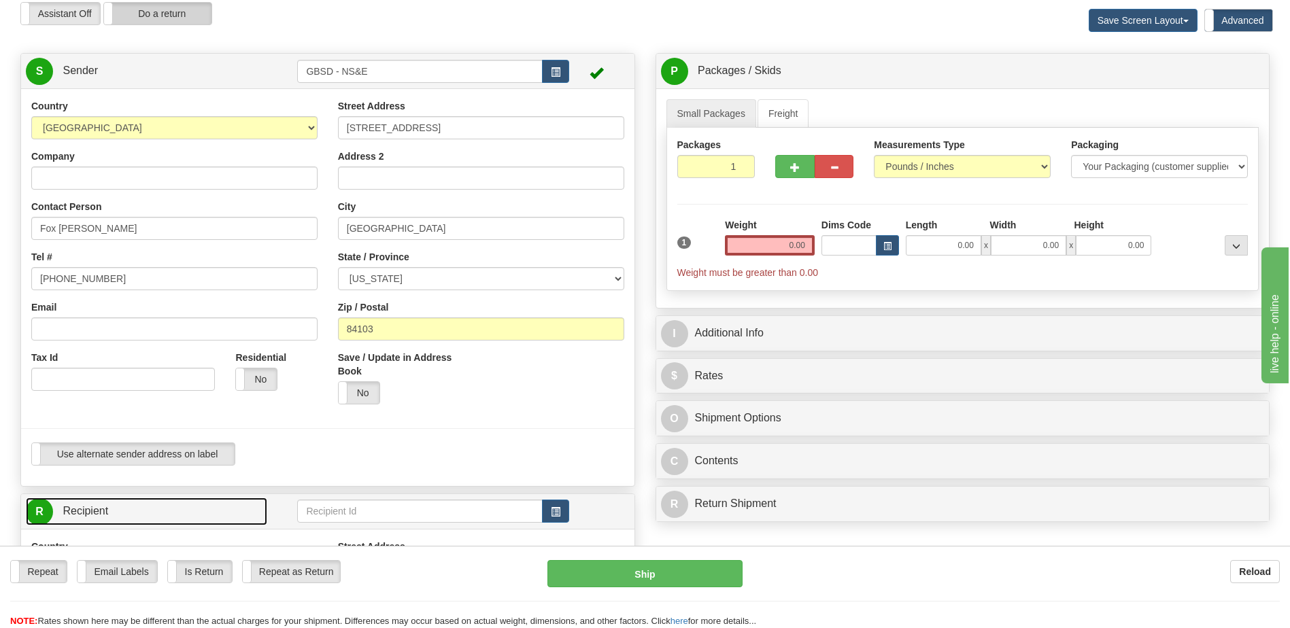
scroll to position [0, 0]
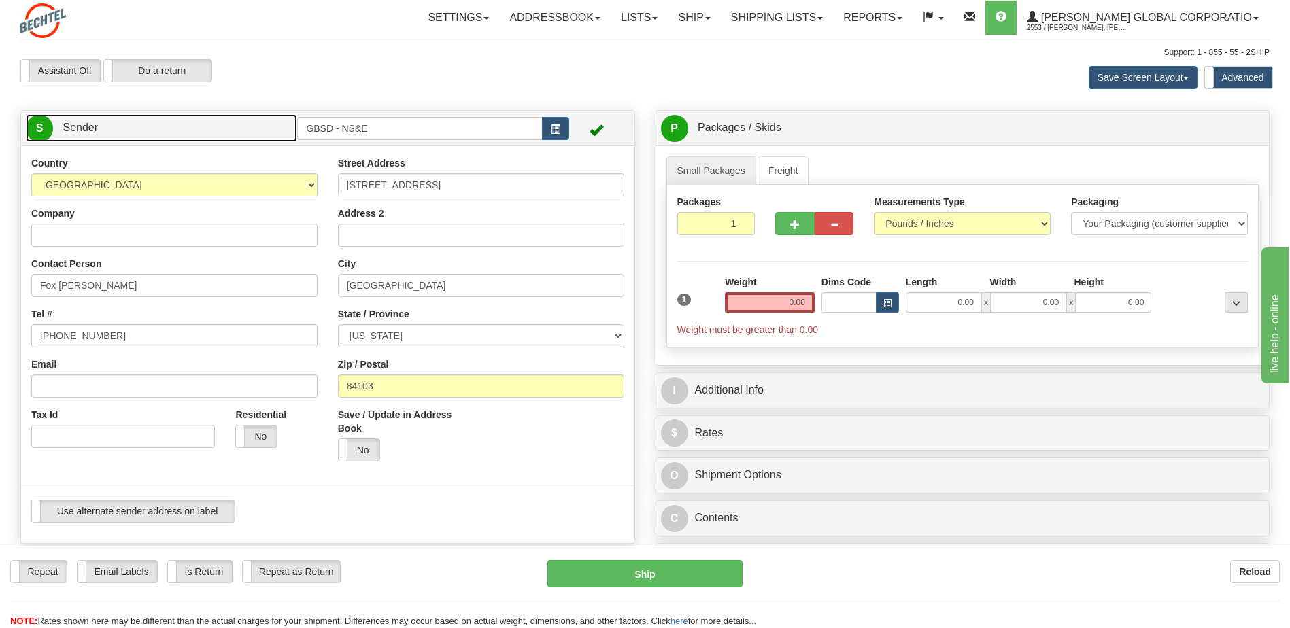
click at [143, 129] on link "S Sender" at bounding box center [161, 128] width 271 height 28
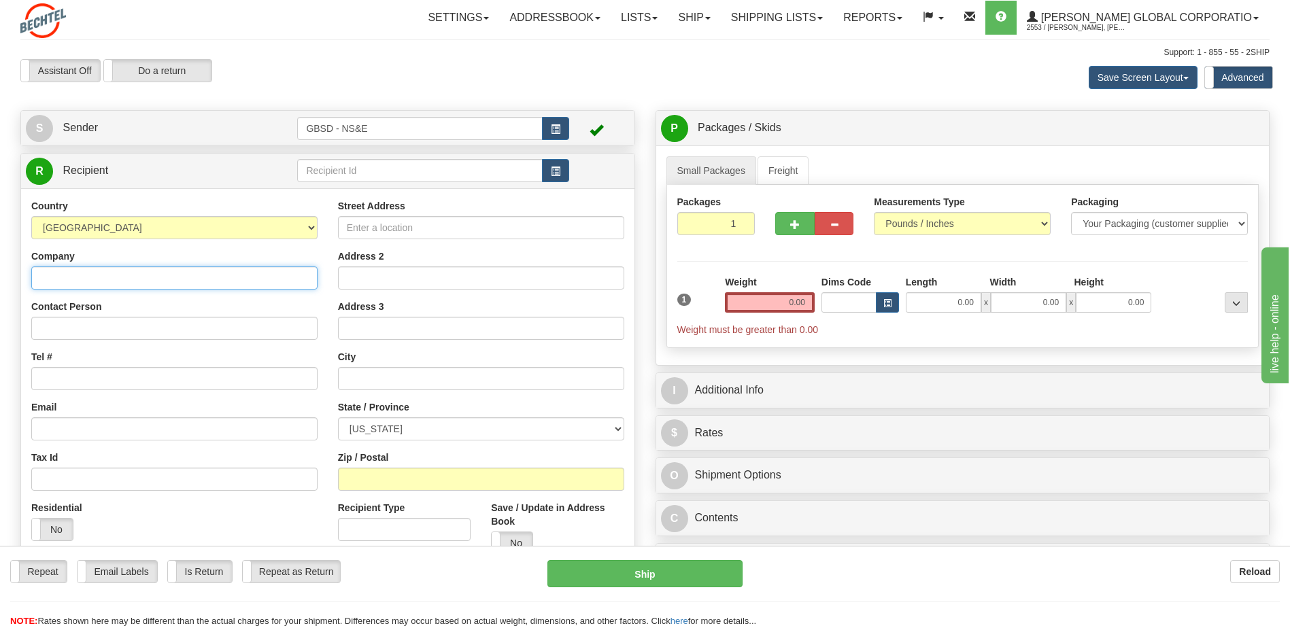
click at [103, 280] on input "Company" at bounding box center [174, 278] width 286 height 23
type input "Bechtel"
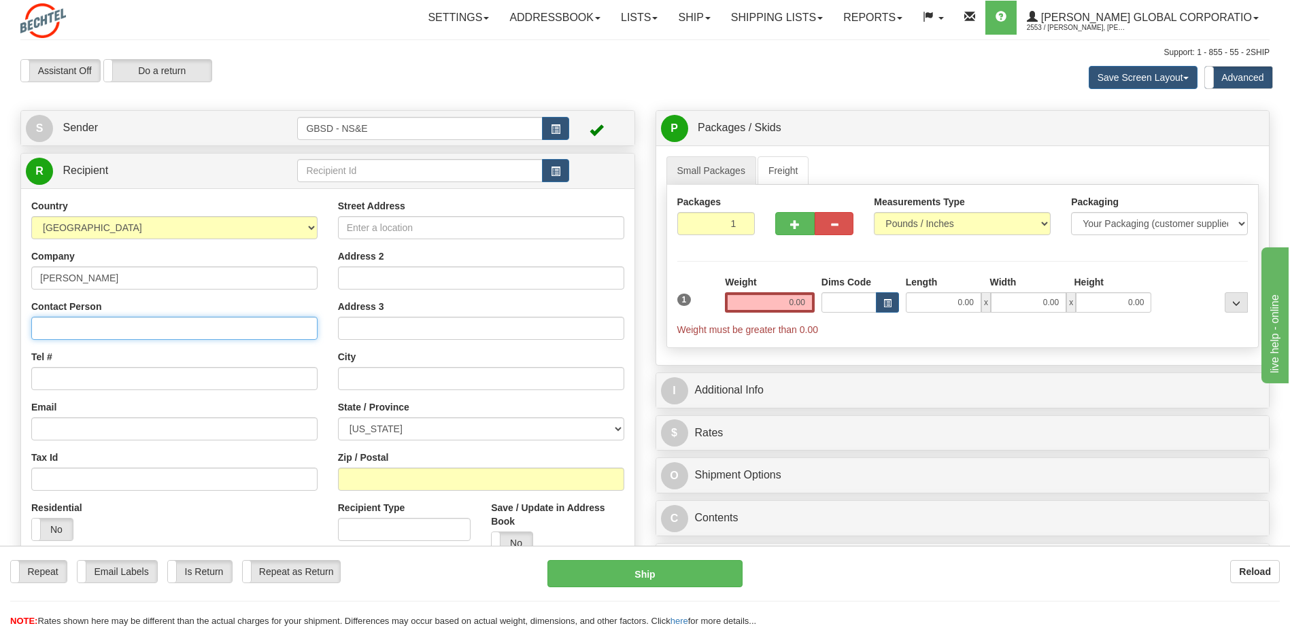
click at [47, 330] on input "Contact Person" at bounding box center [174, 328] width 286 height 23
type input "Jeff Durr"
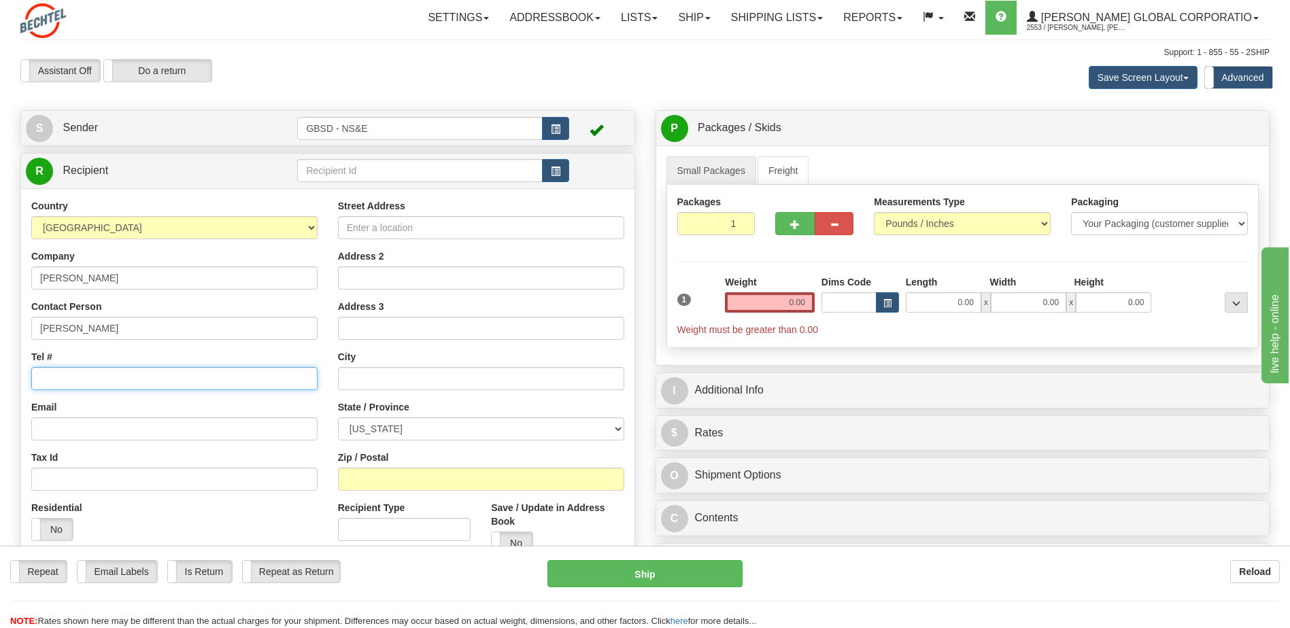
click at [191, 386] on input "Tel #" at bounding box center [174, 378] width 286 height 23
type input "801-917-1555"
click at [435, 229] on input "Street Address" at bounding box center [481, 227] width 286 height 23
type input "1010 S Depot Dr."
click at [384, 386] on input "text" at bounding box center [481, 378] width 286 height 23
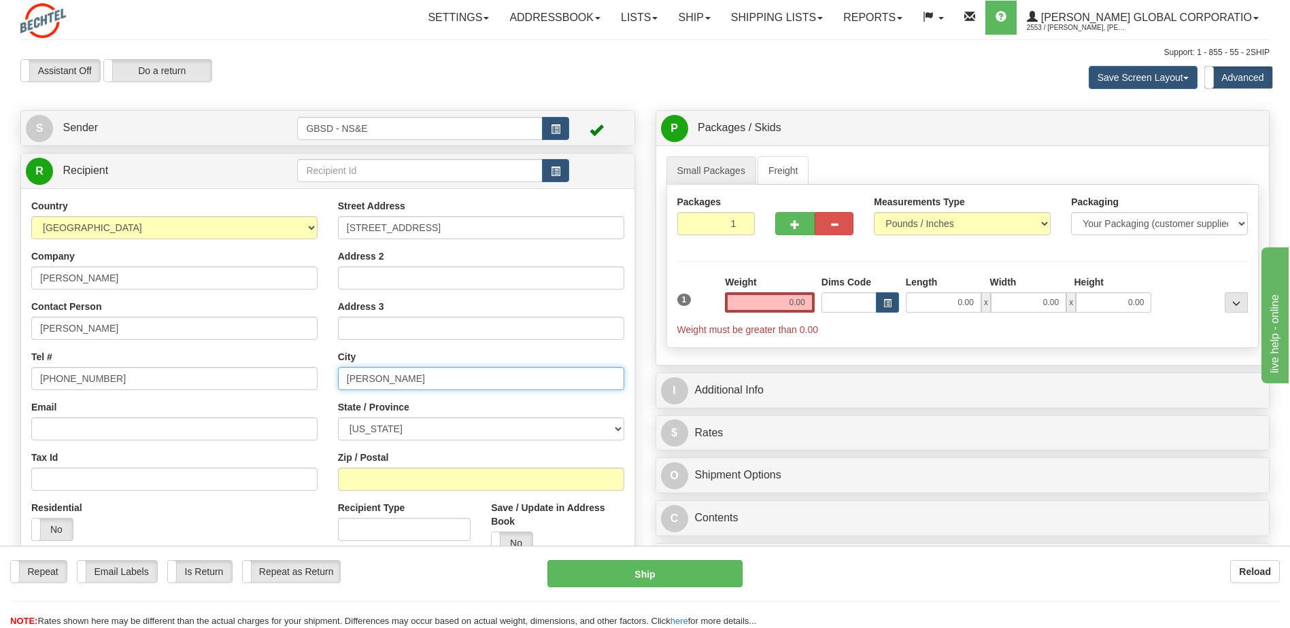
type input "Ogden"
click at [411, 432] on select "ALABAMA ALASKA ARIZONA ARKANSAS Armed Forces America Armed Forces Europe Armed …" at bounding box center [481, 429] width 286 height 23
select select "UT"
click at [338, 418] on select "ALABAMA ALASKA ARIZONA ARKANSAS Armed Forces America Armed Forces Europe Armed …" at bounding box center [481, 429] width 286 height 23
click at [390, 474] on input "Zip / Postal" at bounding box center [481, 479] width 286 height 23
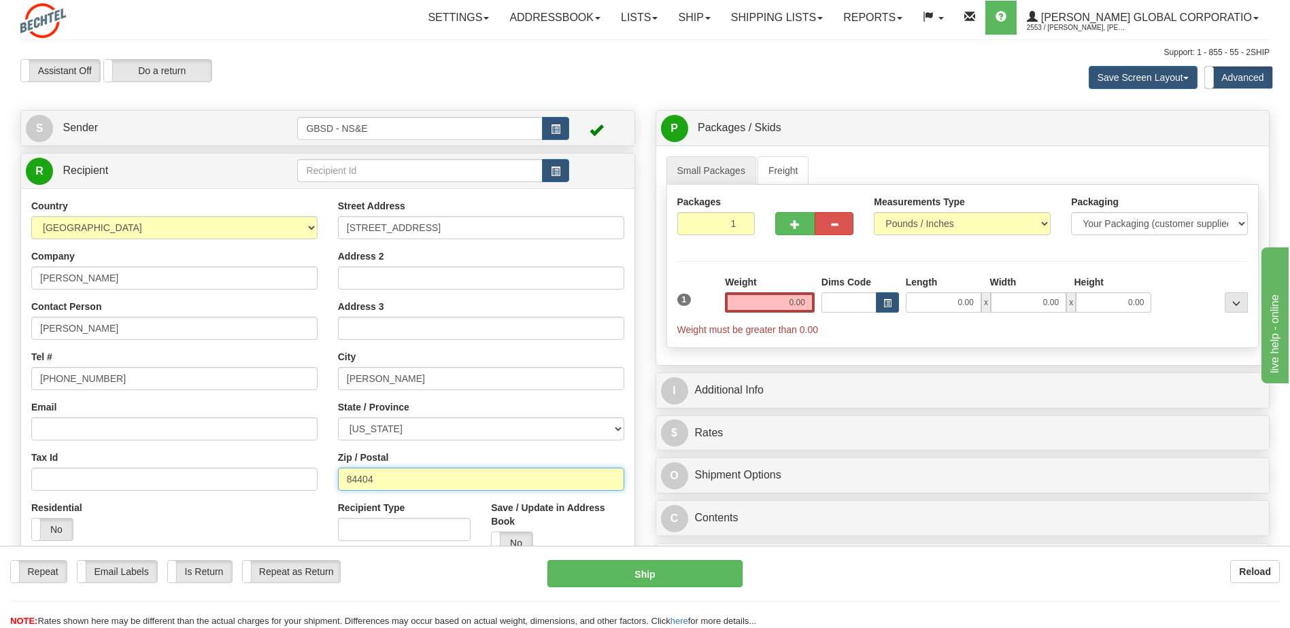
type input "84404"
click at [813, 301] on div "Weight 0.00" at bounding box center [770, 299] width 97 height 48
click at [807, 303] on input "0.00" at bounding box center [770, 302] width 90 height 20
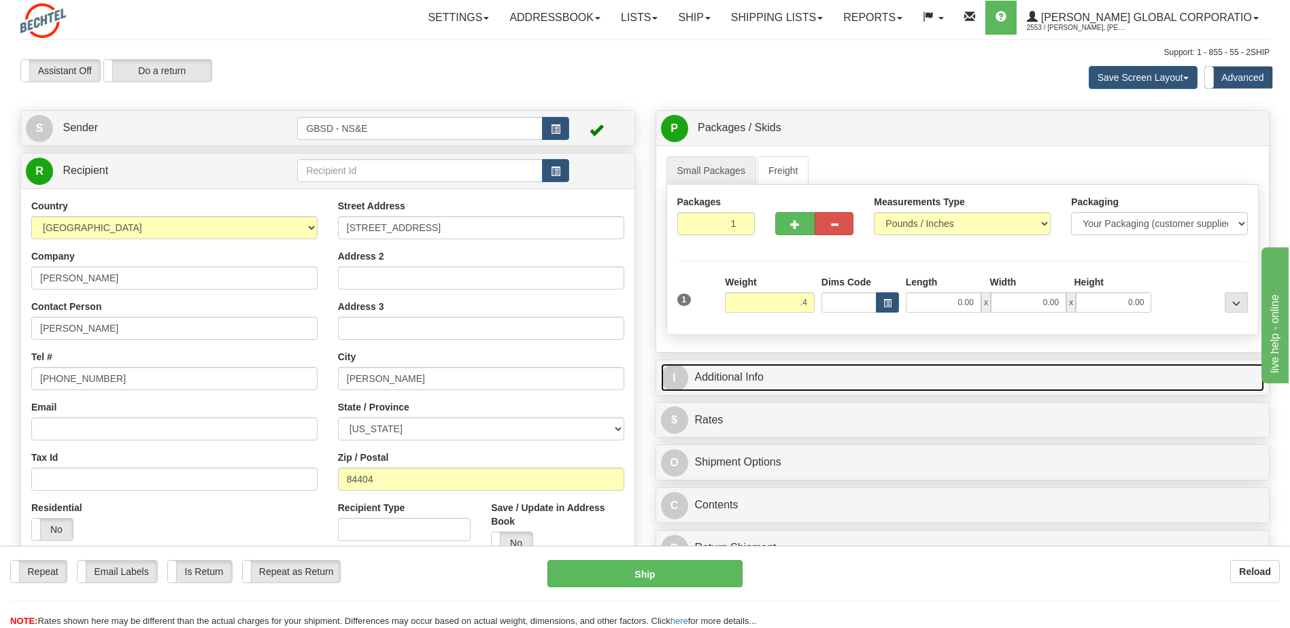
type input "0.40"
click at [767, 375] on link "I Additional Info" at bounding box center [963, 378] width 604 height 28
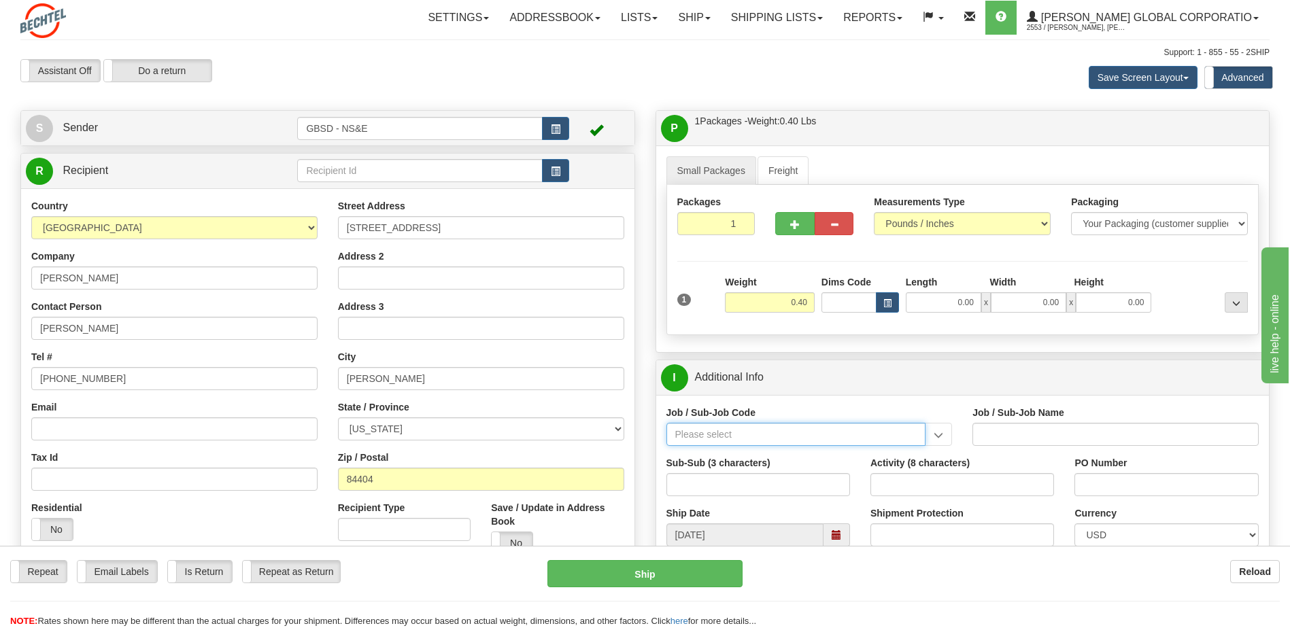
click at [783, 441] on input "Job / Sub-Job Code" at bounding box center [796, 434] width 260 height 23
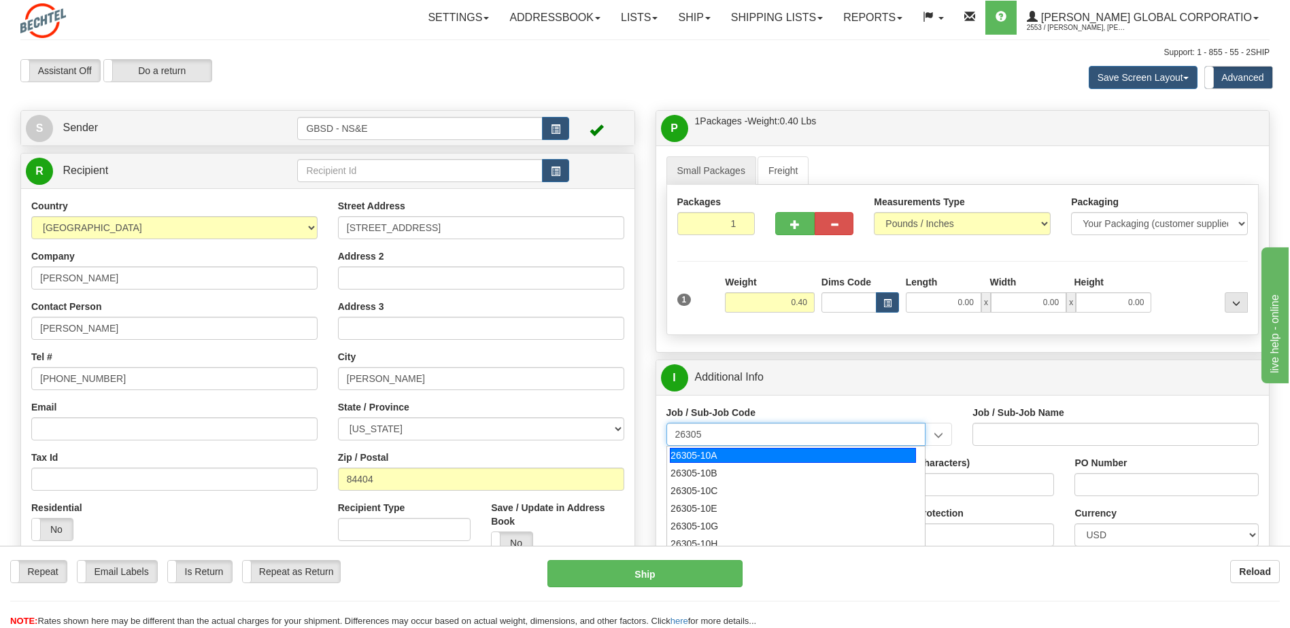
click at [703, 462] on div "26305-10A" at bounding box center [793, 455] width 246 height 15
type input "26305-10A"
type input "GBSD - GROUND BASED STRATEGIC DETERRENT - CLIN 00"
type input "26305-10A"
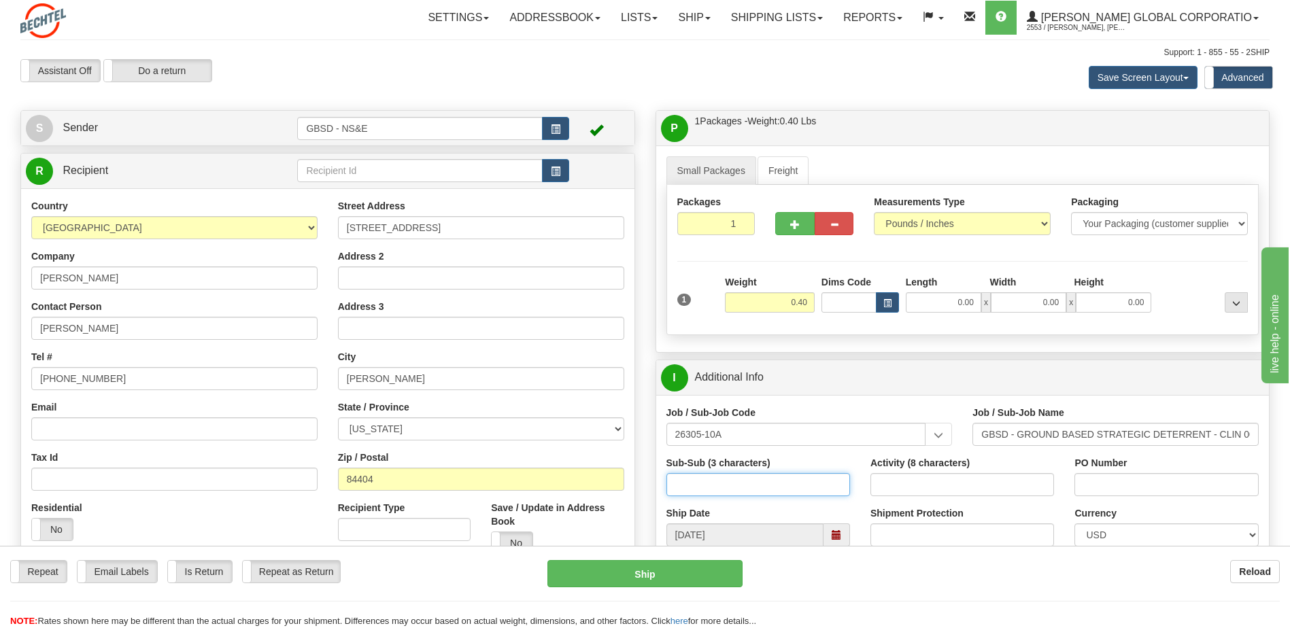
click at [698, 495] on input "Sub-Sub (3 characters)" at bounding box center [758, 484] width 184 height 23
type input "550"
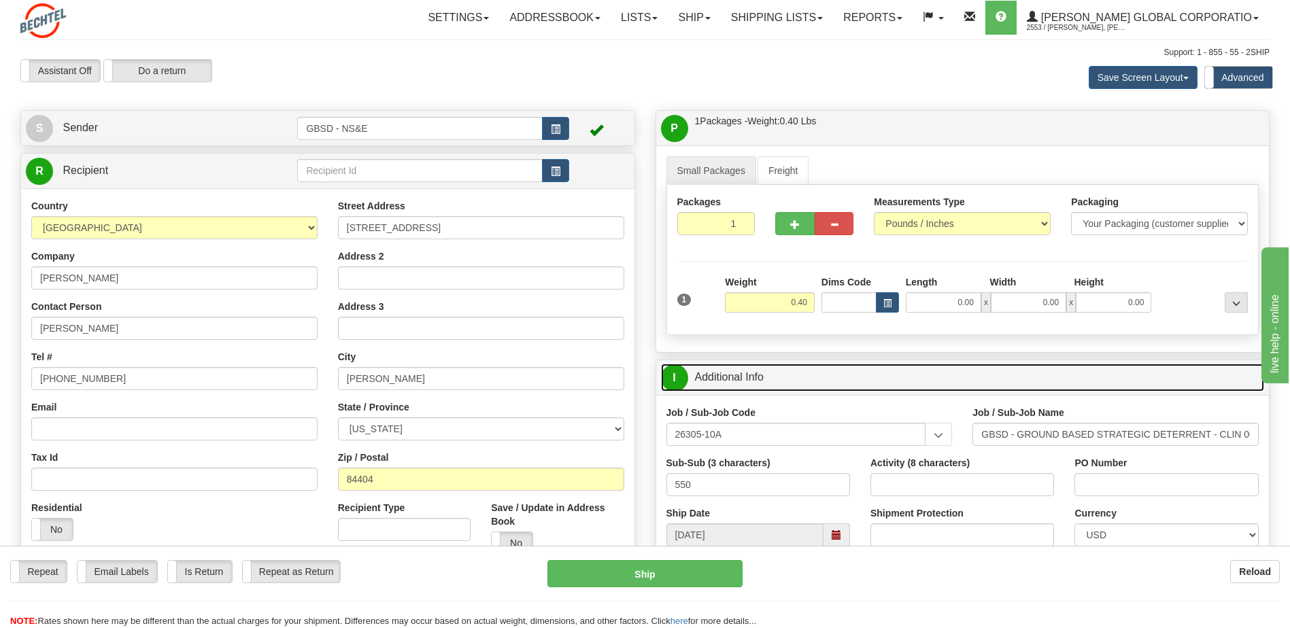
click at [779, 369] on link "I Additional Info" at bounding box center [963, 378] width 604 height 28
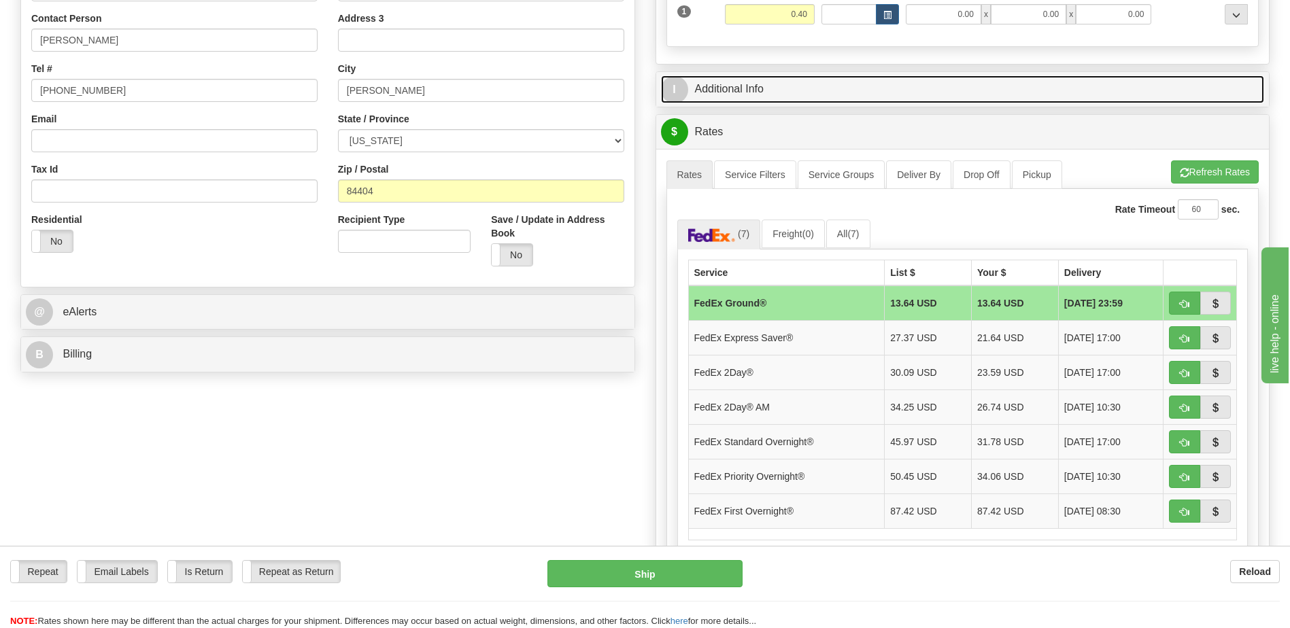
scroll to position [204, 0]
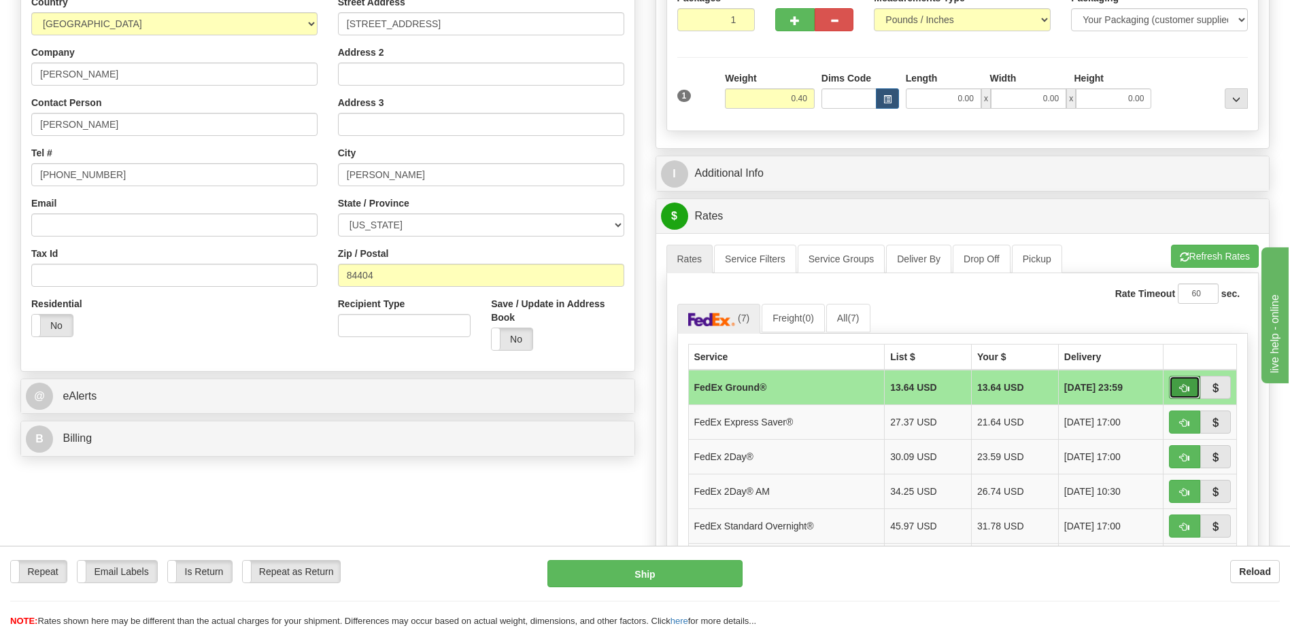
click at [1179, 386] on button "button" at bounding box center [1184, 387] width 31 height 23
type input "92"
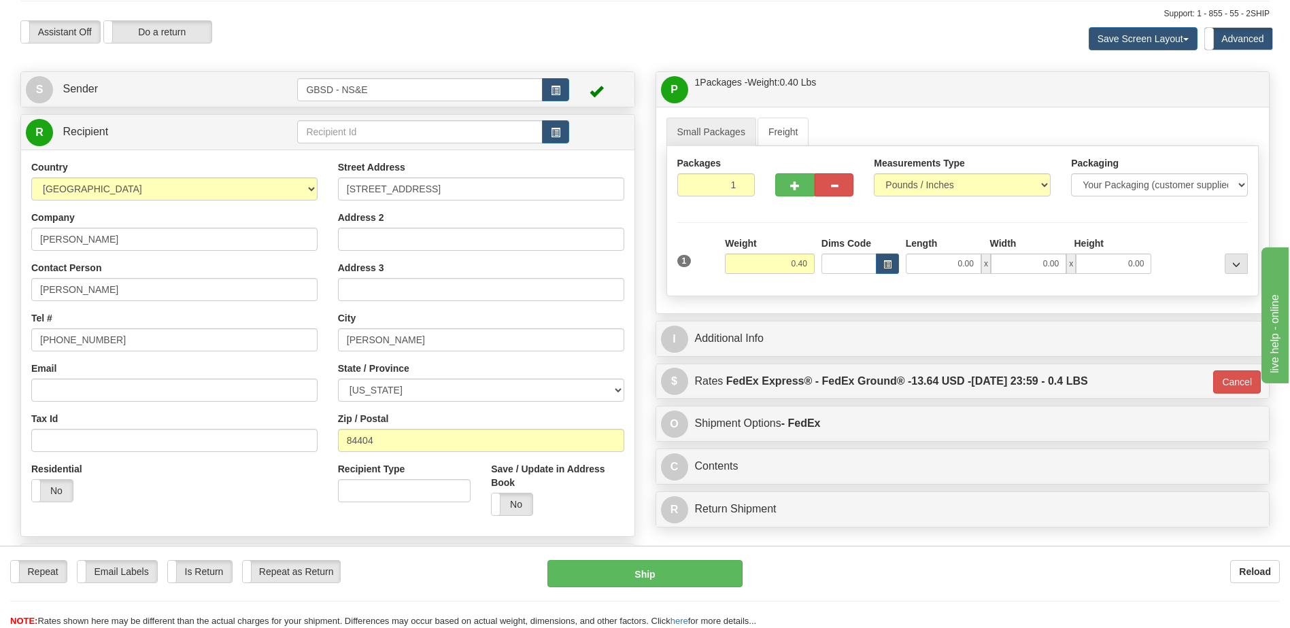
scroll to position [0, 0]
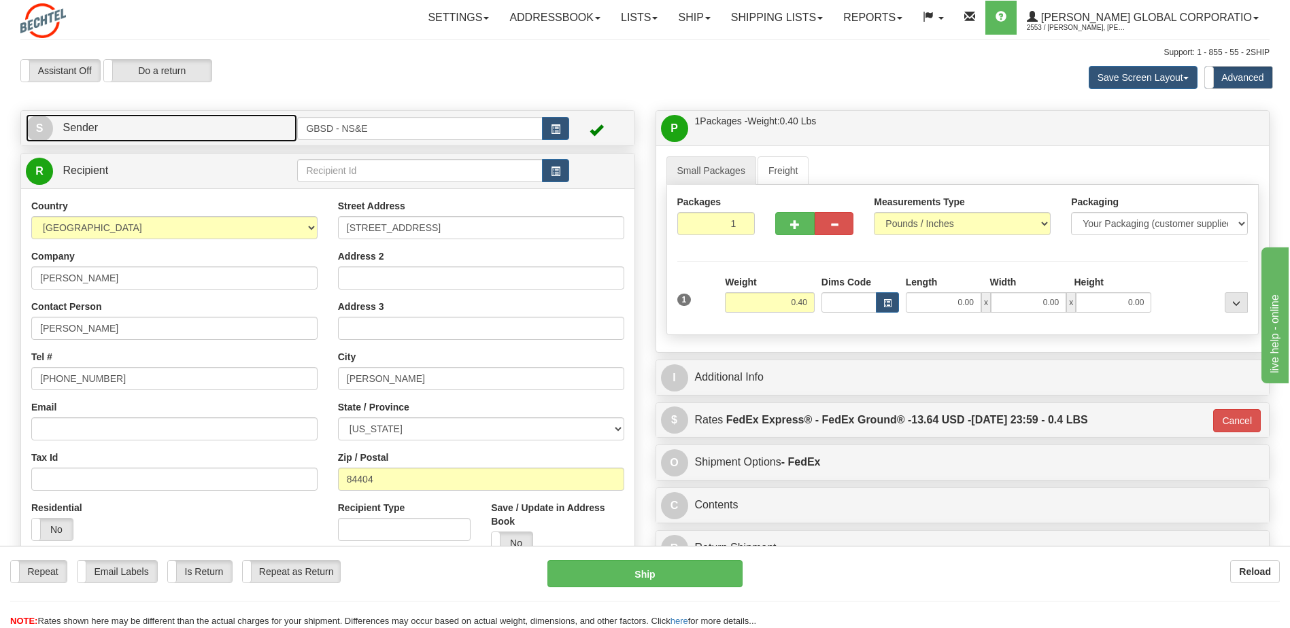
click at [133, 129] on link "S Sender" at bounding box center [161, 128] width 271 height 28
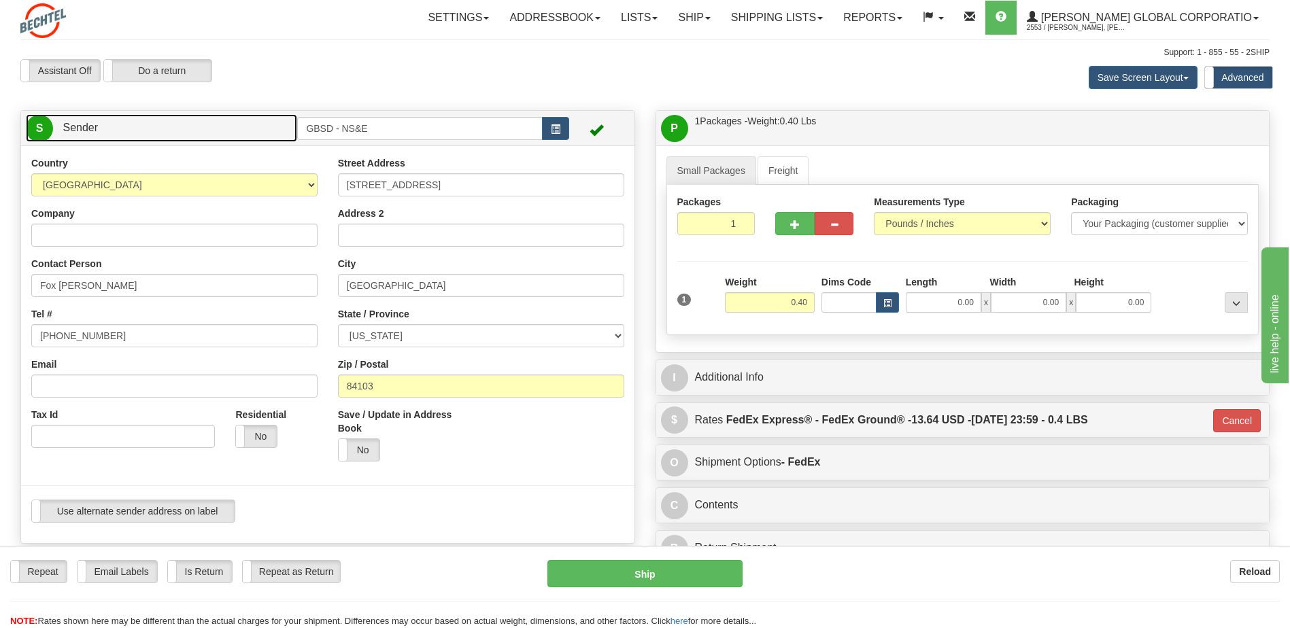
click at [144, 133] on link "S Sender" at bounding box center [161, 128] width 271 height 28
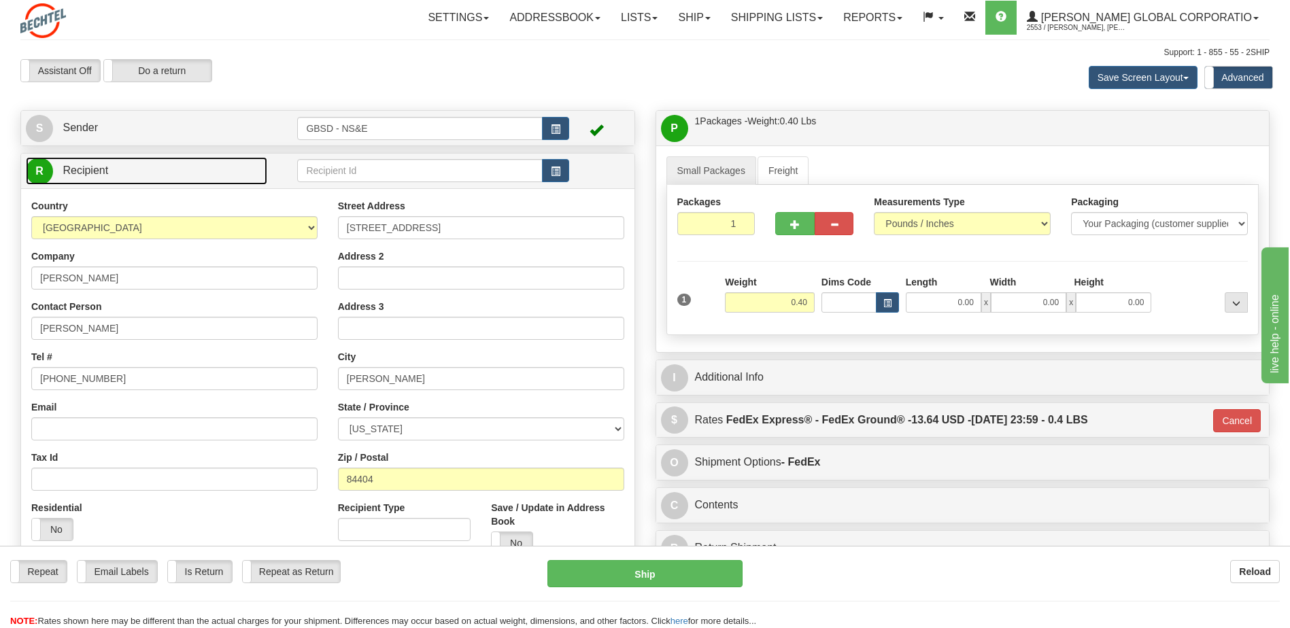
click at [143, 180] on link "R Recipient" at bounding box center [146, 171] width 241 height 28
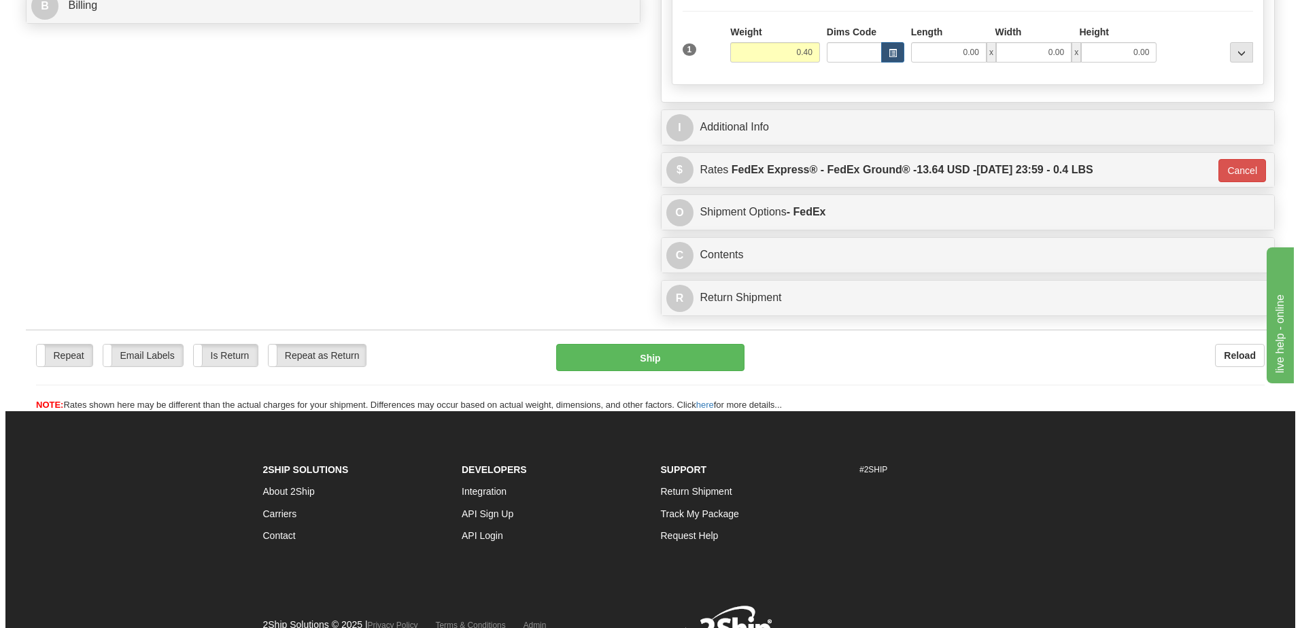
scroll to position [272, 0]
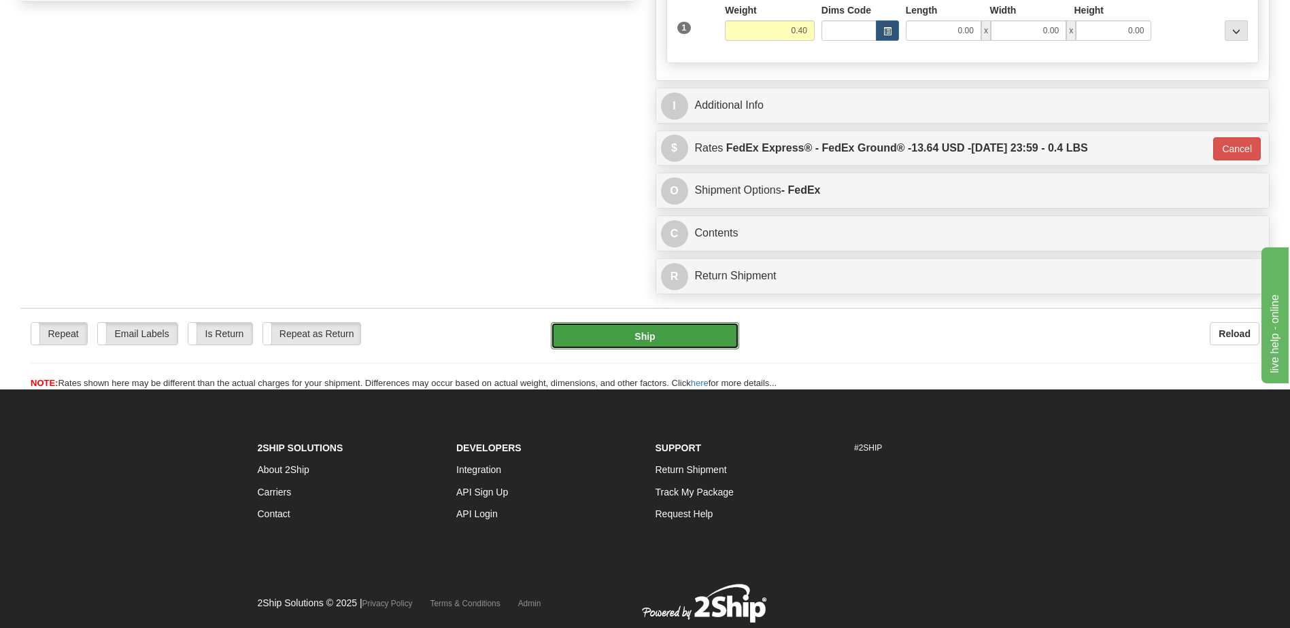
click at [637, 341] on button "Ship" at bounding box center [645, 335] width 188 height 27
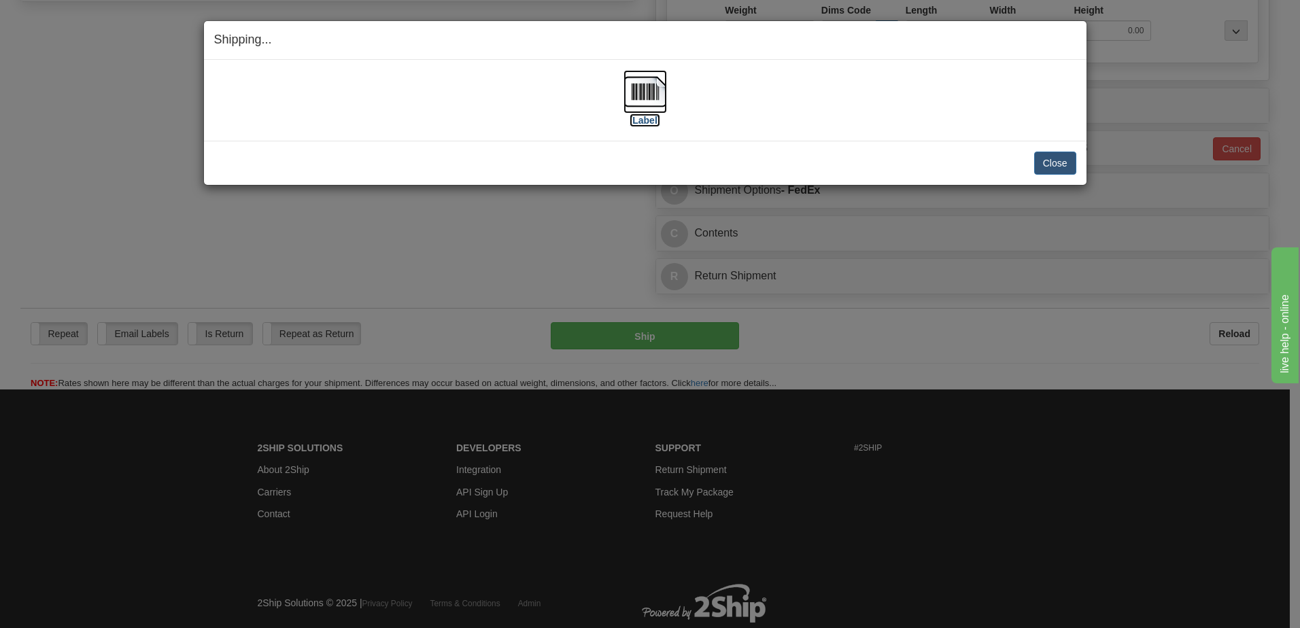
click at [656, 98] on img at bounding box center [646, 92] width 44 height 44
click at [1053, 171] on button "Close" at bounding box center [1055, 163] width 42 height 23
click at [1049, 163] on button "Close" at bounding box center [1055, 163] width 42 height 23
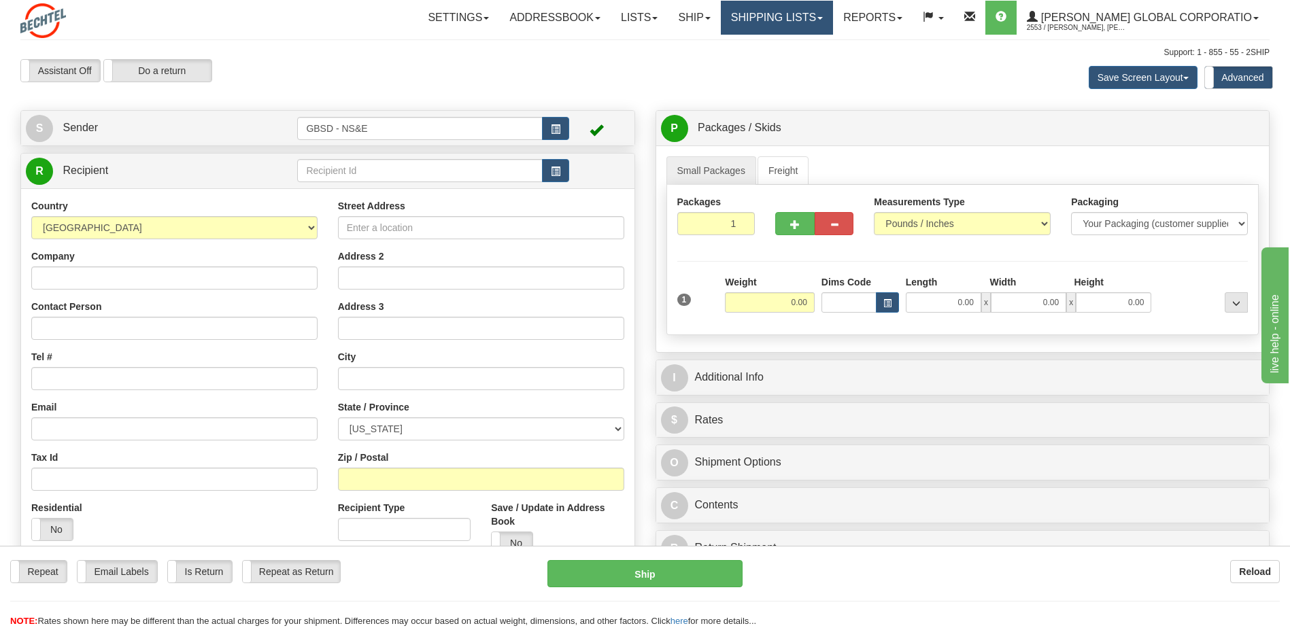
click at [805, 16] on link "Shipping lists" at bounding box center [777, 18] width 112 height 34
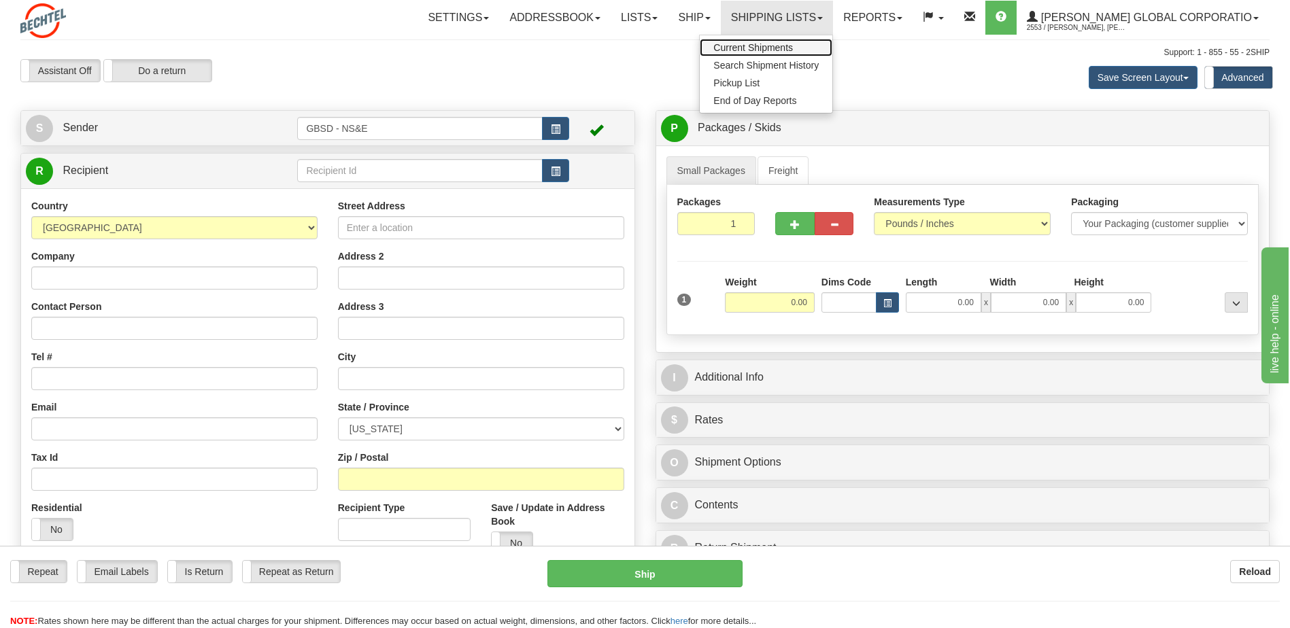
click at [793, 46] on span "Current Shipments" at bounding box center [753, 47] width 80 height 11
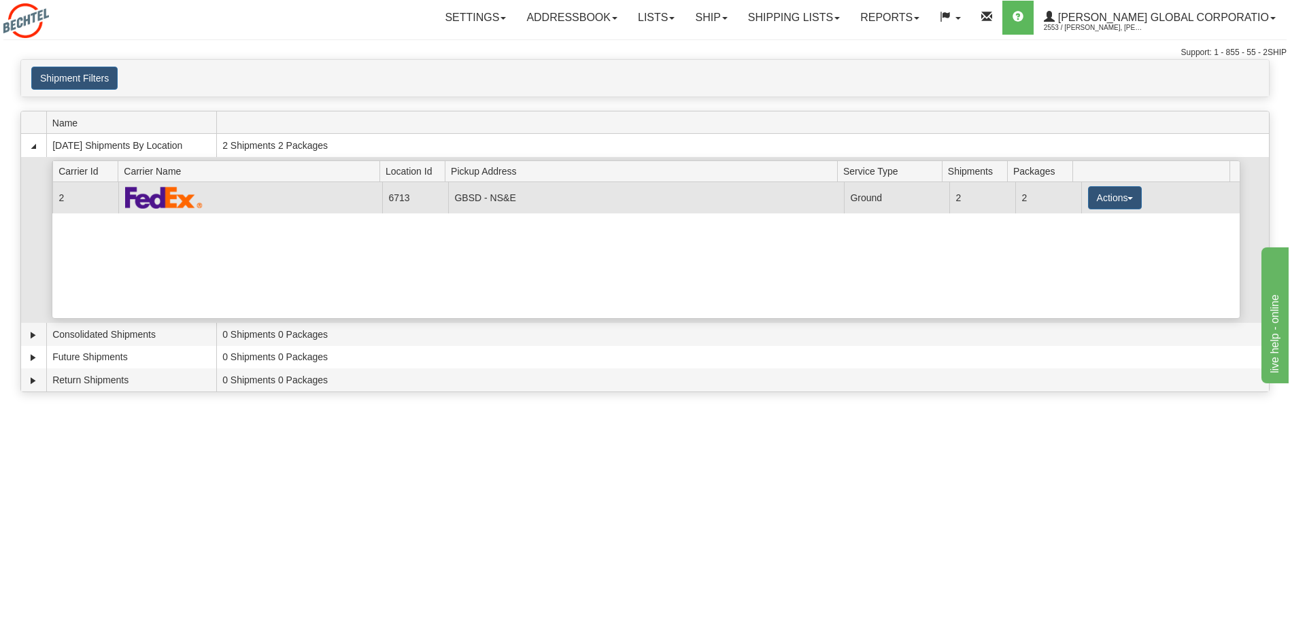
click at [154, 202] on img at bounding box center [164, 197] width 78 height 22
click at [63, 199] on td "2" at bounding box center [85, 197] width 66 height 31
click at [1121, 198] on button "Actions" at bounding box center [1115, 197] width 54 height 23
click at [1083, 222] on span "Details" at bounding box center [1064, 223] width 37 height 10
